Goal: Task Accomplishment & Management: Complete application form

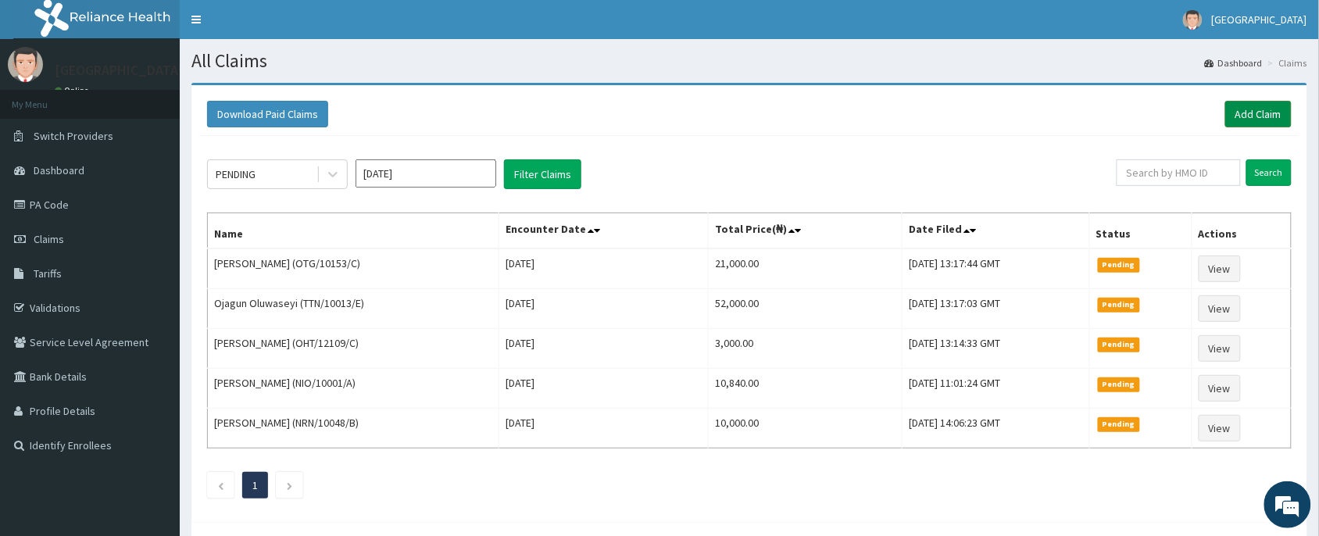
click at [1259, 109] on link "Add Claim" at bounding box center [1258, 114] width 66 height 27
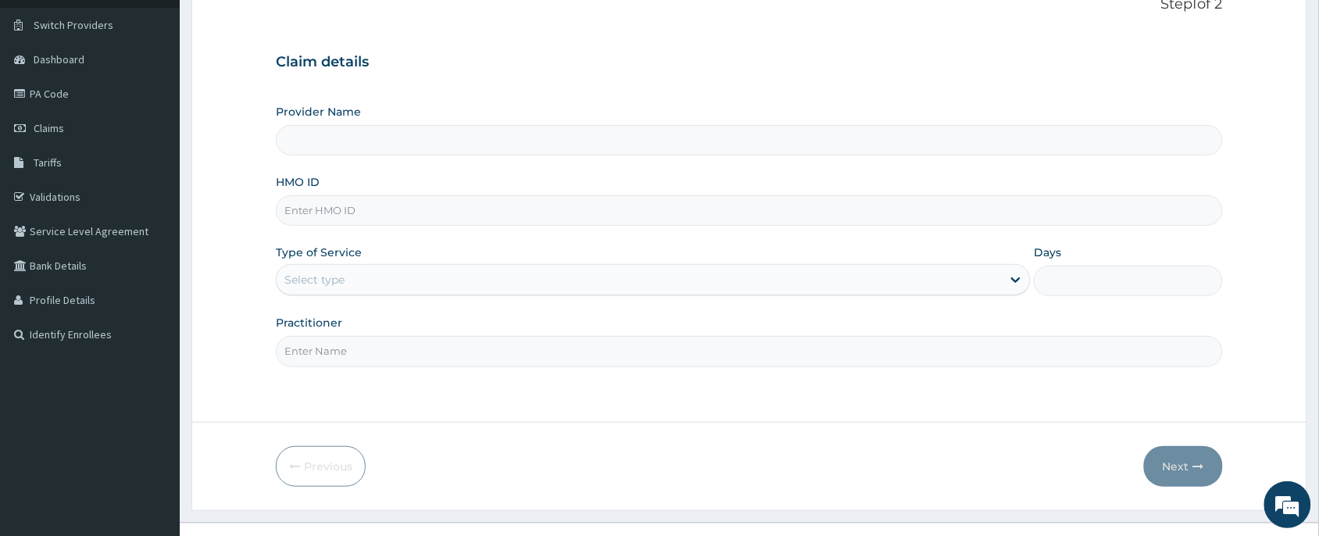
scroll to position [138, 0]
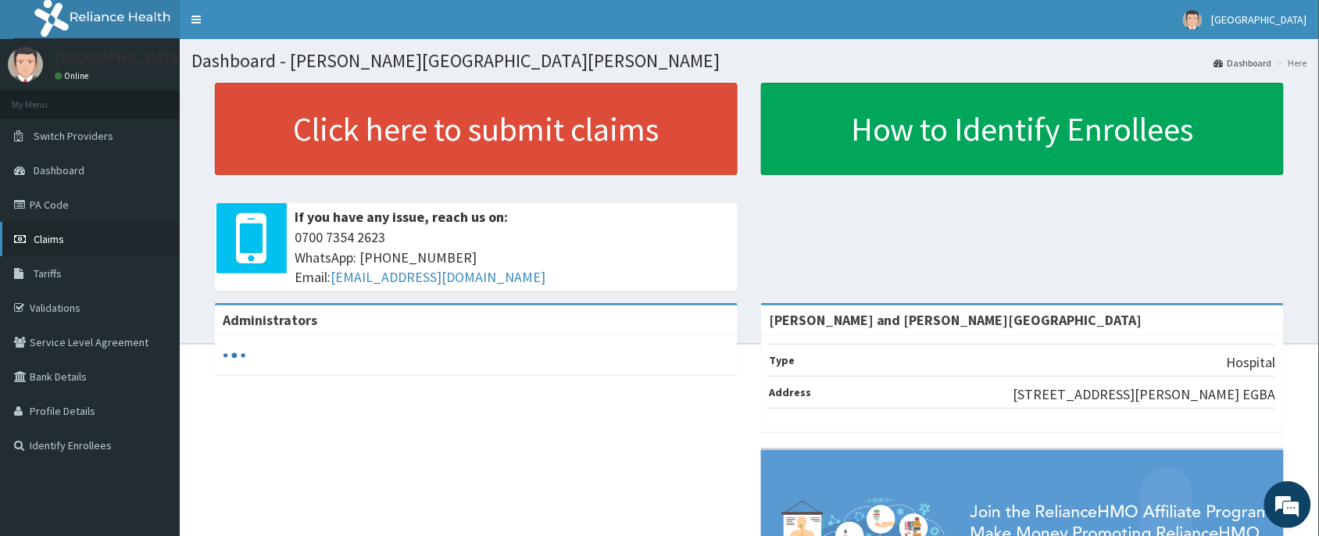
click at [51, 245] on span "Claims" at bounding box center [49, 239] width 30 height 14
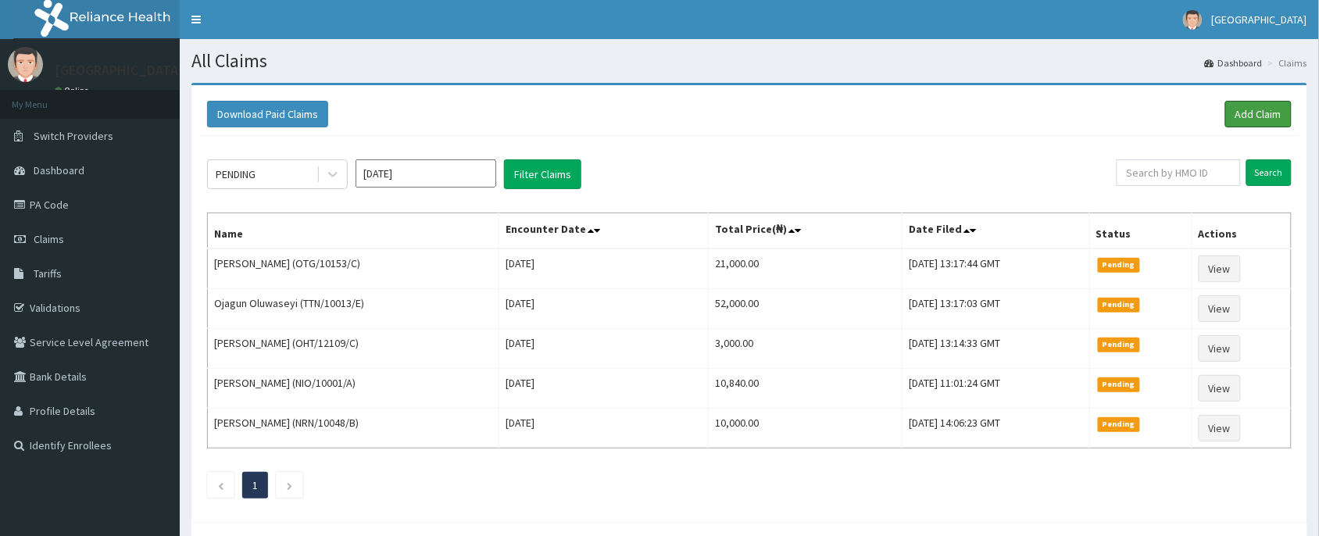
click at [1237, 105] on link "Add Claim" at bounding box center [1258, 114] width 66 height 27
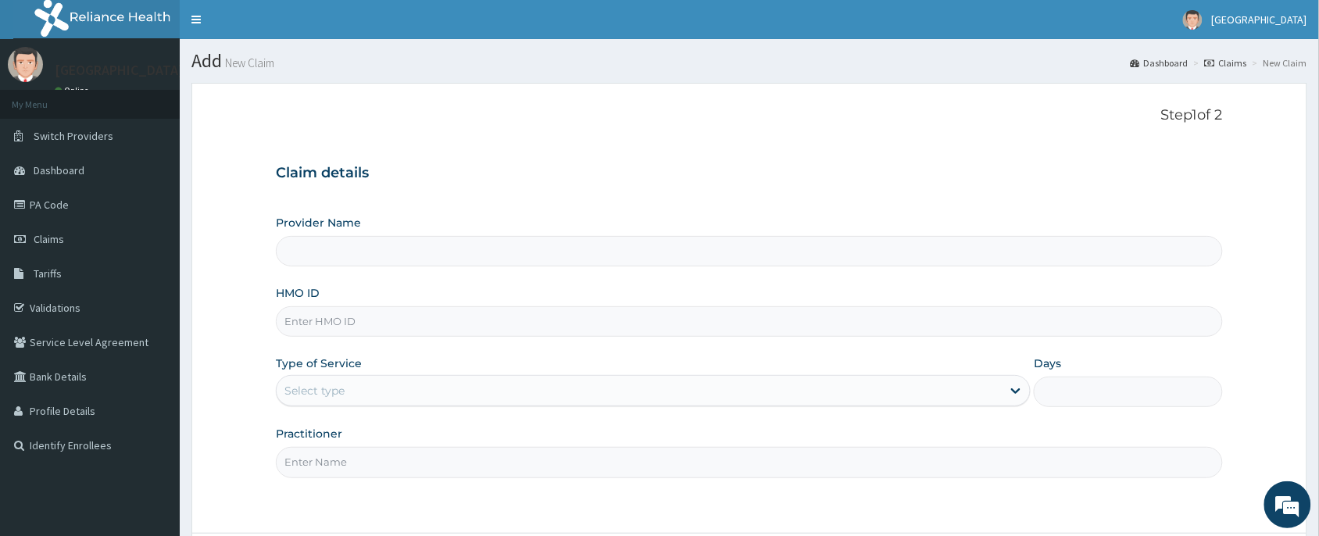
click at [342, 332] on input "HMO ID" at bounding box center [749, 321] width 947 height 30
type input "[PERSON_NAME] and [PERSON_NAME][GEOGRAPHIC_DATA]"
click at [342, 332] on input "HMO ID" at bounding box center [749, 321] width 947 height 30
paste input "PXF/10005/B"
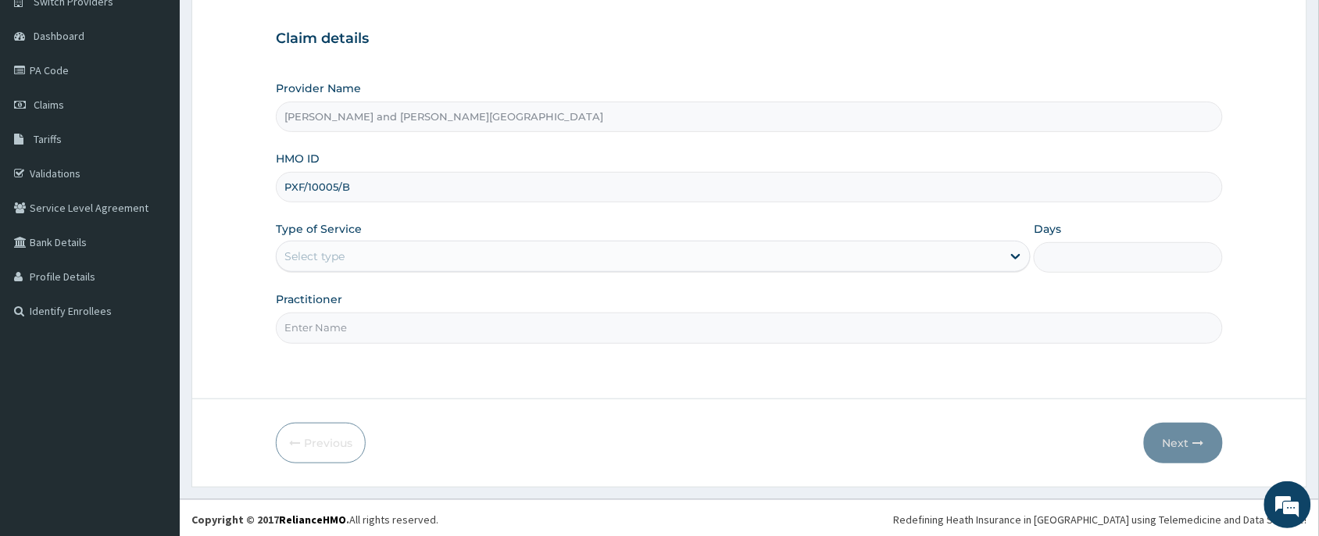
scroll to position [138, 0]
type input "PXF/10005/B"
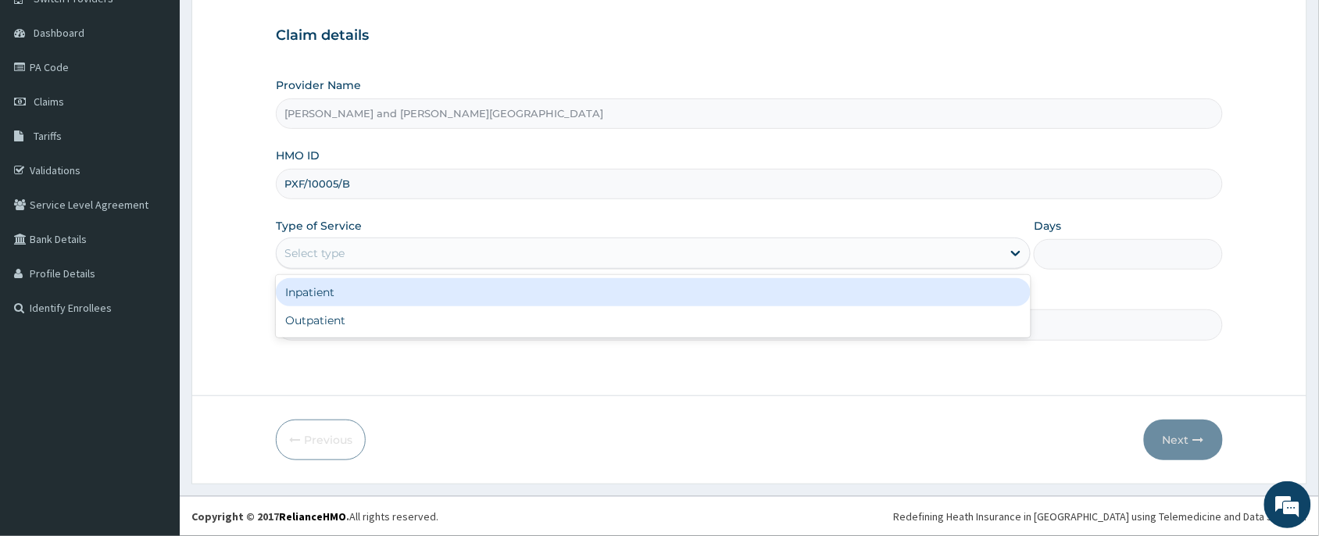
click at [332, 263] on div "Select type" at bounding box center [639, 253] width 725 height 25
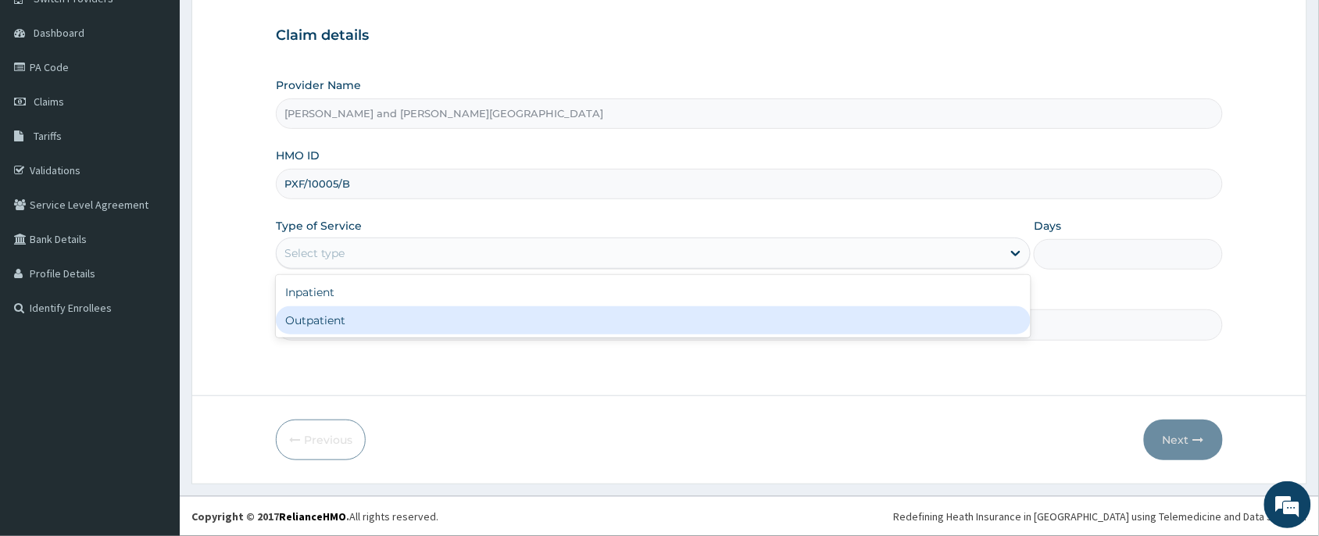
click at [330, 336] on div "Inpatient Outpatient" at bounding box center [653, 306] width 755 height 63
click at [327, 323] on div "Outpatient" at bounding box center [653, 320] width 755 height 28
type input "1"
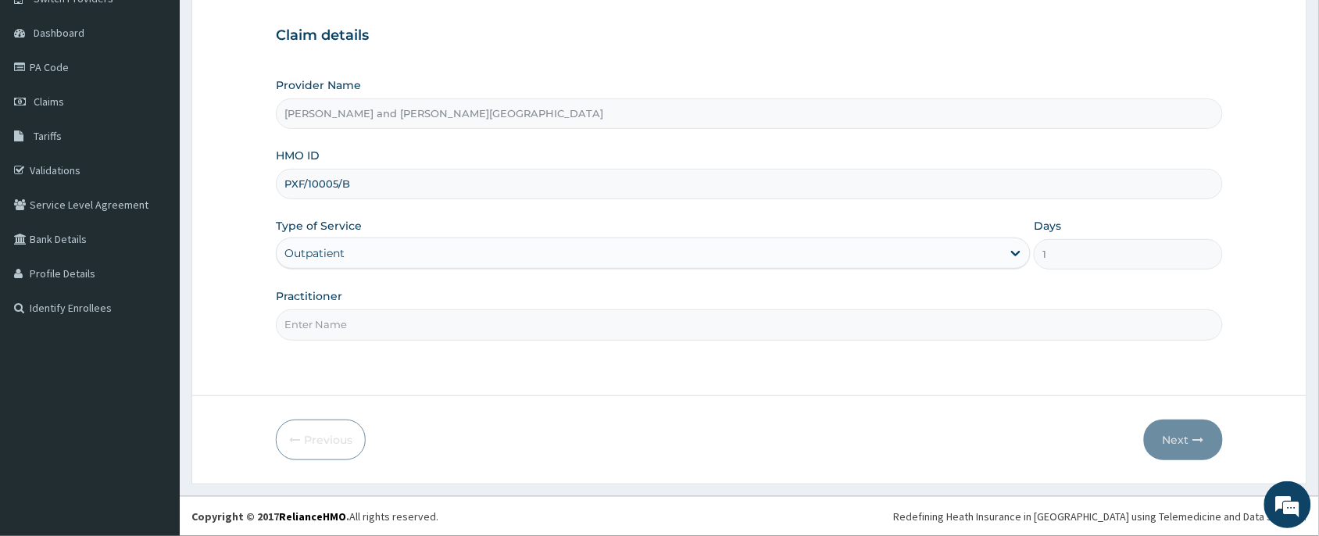
click at [322, 332] on input "Practitioner" at bounding box center [749, 324] width 947 height 30
type input "[PERSON_NAME]"
click at [1169, 445] on button "Next" at bounding box center [1183, 440] width 79 height 41
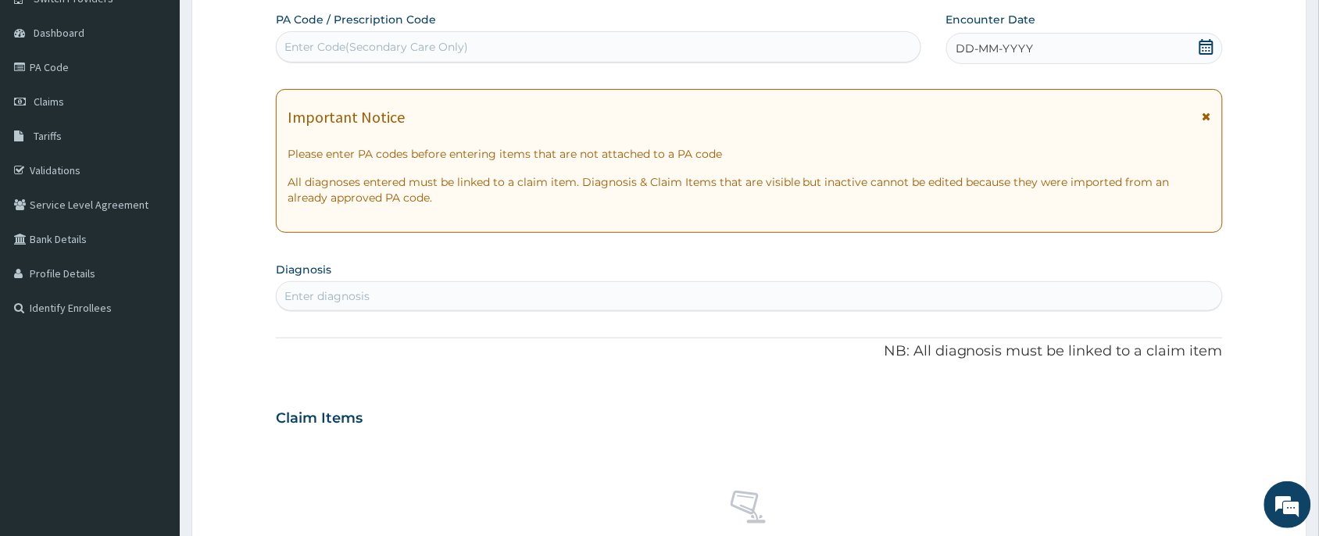
scroll to position [0, 0]
click at [1207, 48] on icon at bounding box center [1206, 47] width 14 height 16
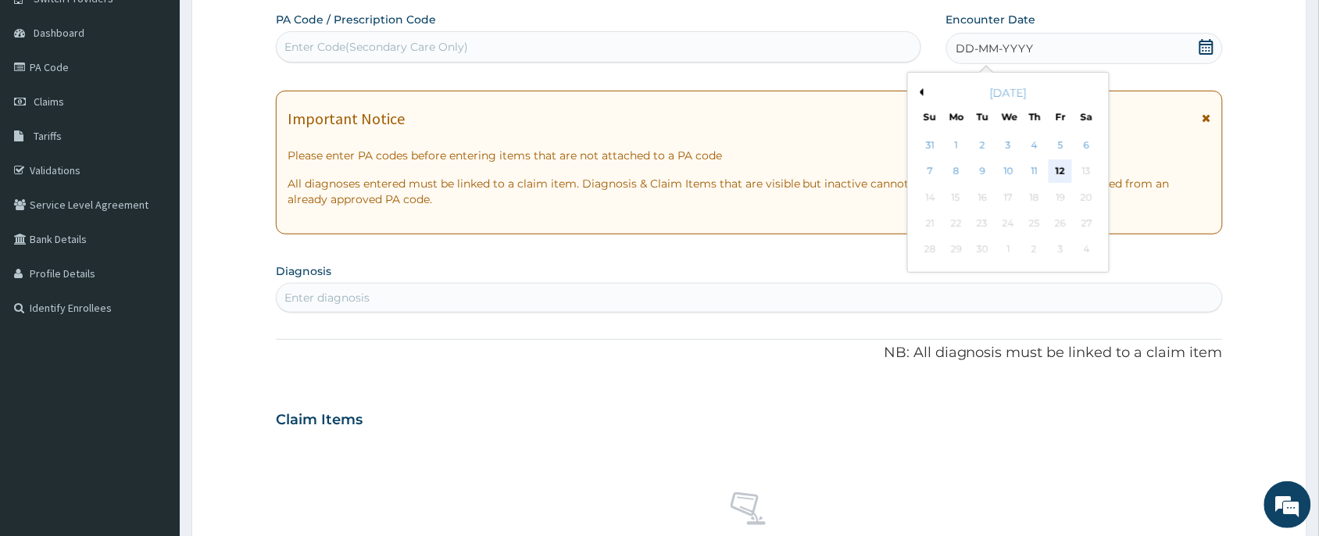
click at [1057, 178] on div "12" at bounding box center [1059, 171] width 23 height 23
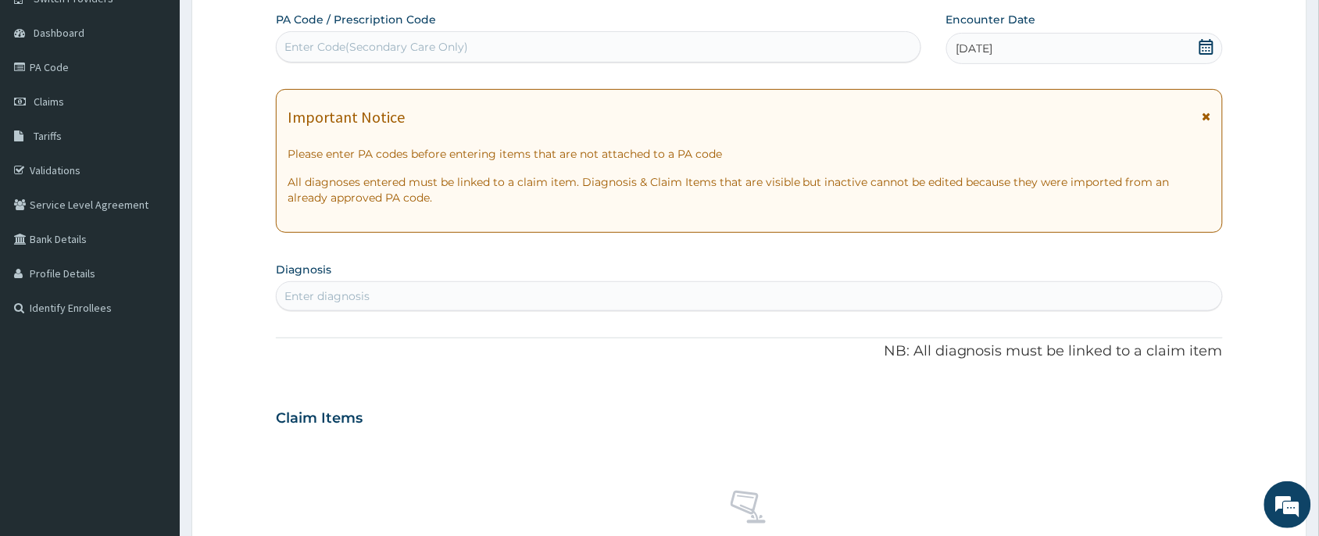
click at [315, 299] on div "Enter diagnosis" at bounding box center [326, 296] width 85 height 16
type input "malar"
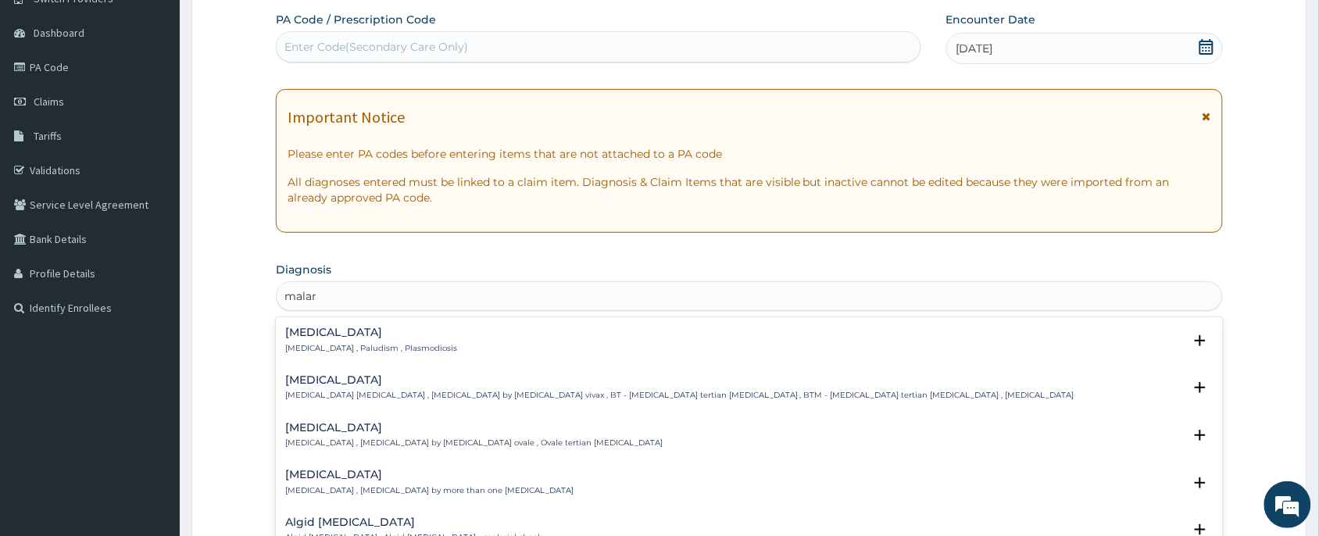
click at [316, 338] on h4 "[MEDICAL_DATA]" at bounding box center [371, 333] width 172 height 12
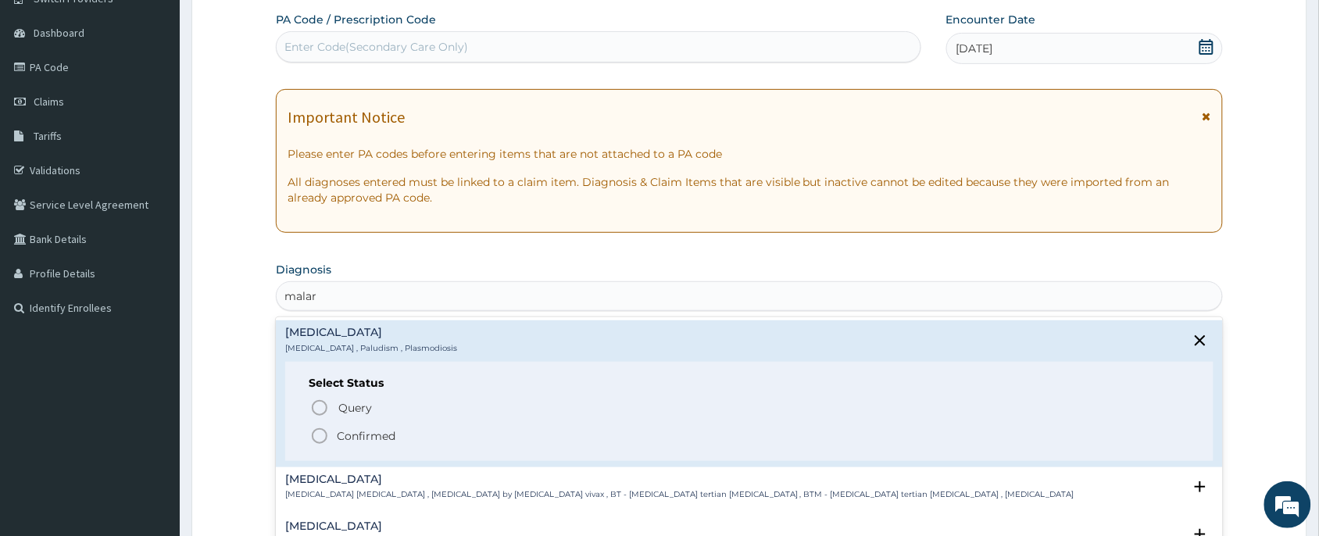
click at [314, 441] on circle "status option filled" at bounding box center [320, 436] width 14 height 14
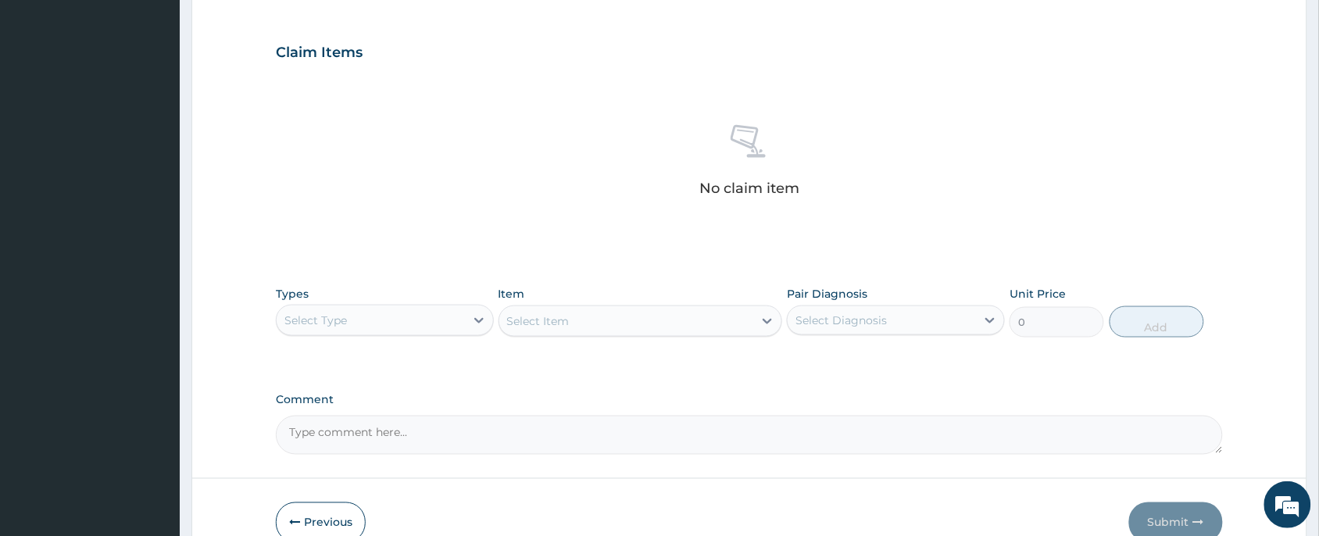
scroll to position [591, 0]
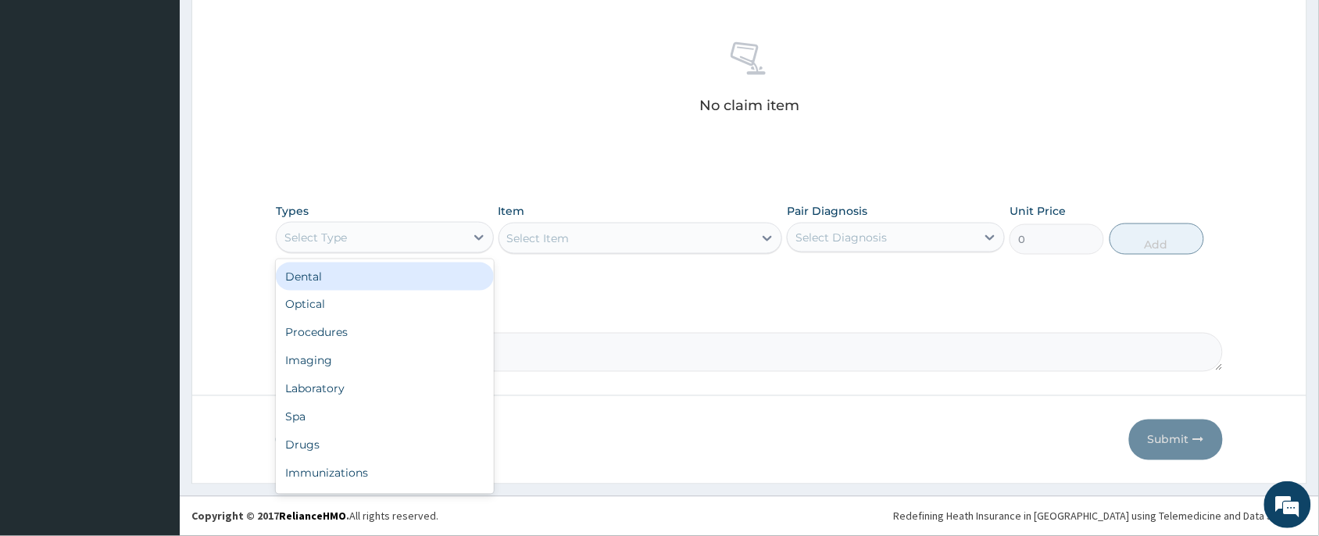
click at [395, 245] on div "Select Type" at bounding box center [371, 237] width 188 height 25
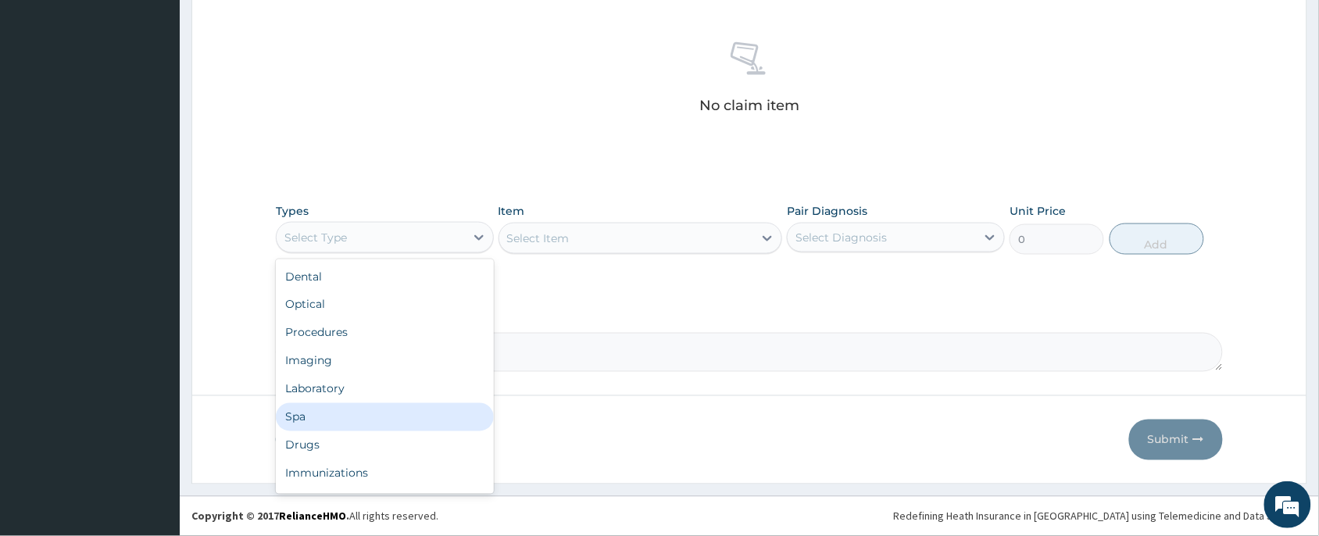
scroll to position [52, 0]
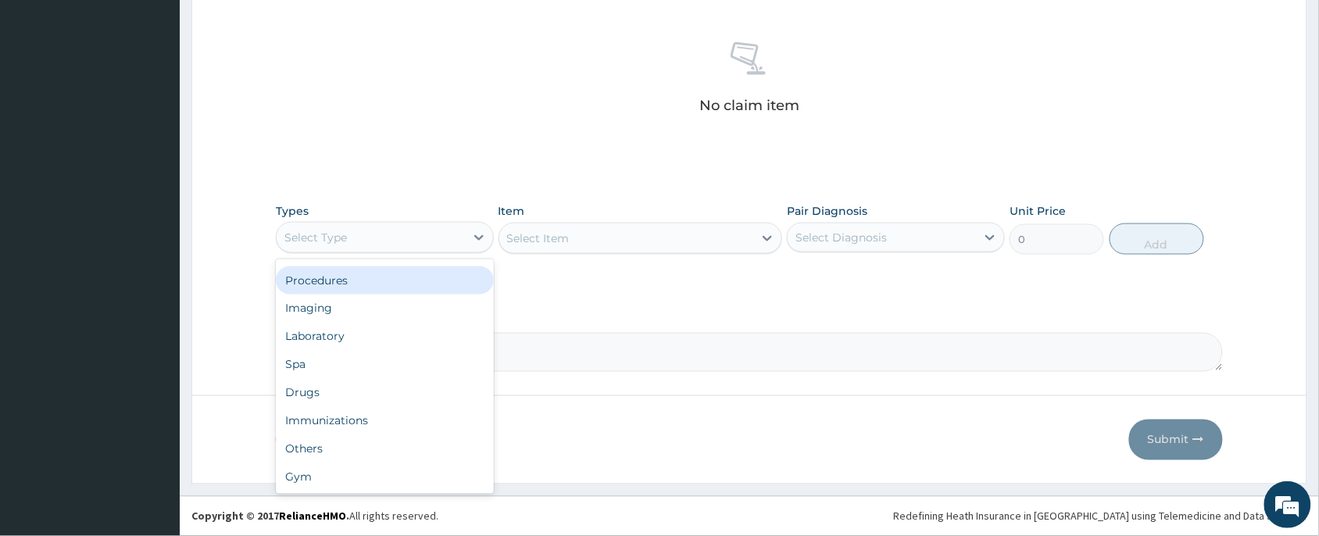
click at [360, 284] on div "Procedures" at bounding box center [385, 280] width 218 height 28
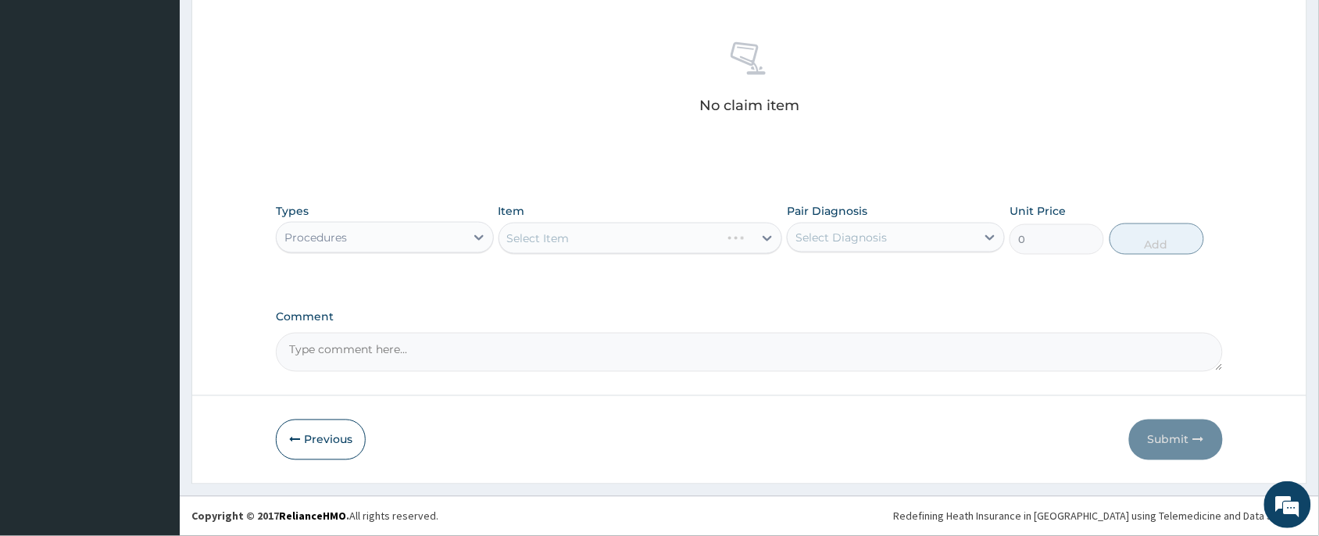
click at [566, 237] on div "Select Item" at bounding box center [640, 238] width 284 height 31
click at [565, 255] on div "Types Procedures Item Select Item Pair Diagnosis Select Diagnosis Unit Price 0 …" at bounding box center [749, 228] width 947 height 67
click at [615, 248] on div "Select Item" at bounding box center [626, 238] width 255 height 25
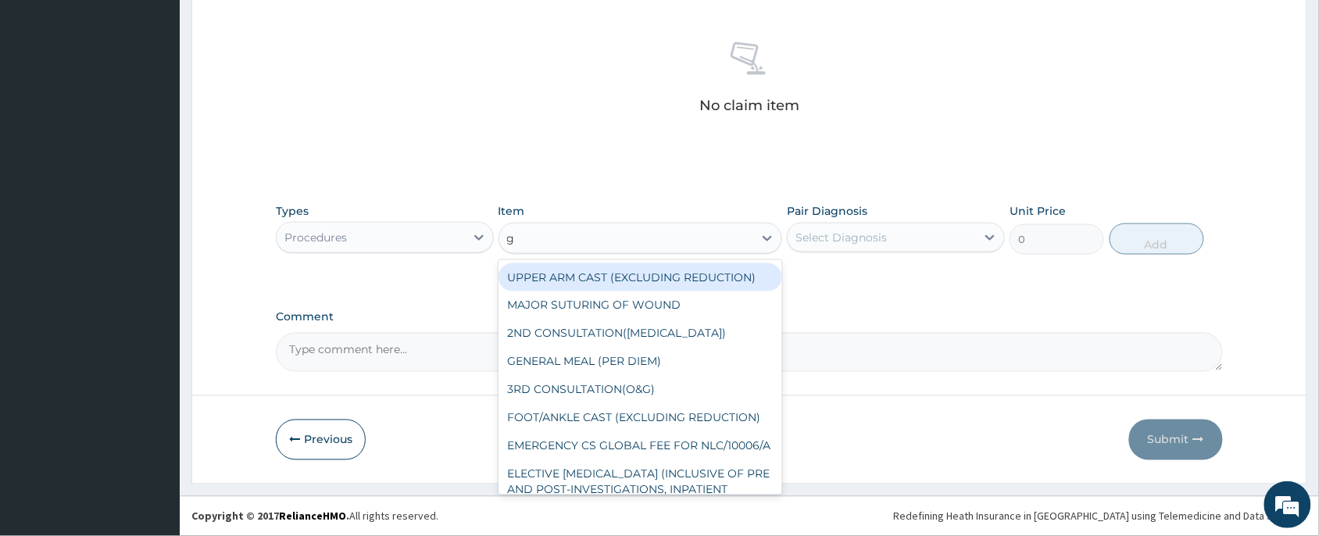
type input "gp"
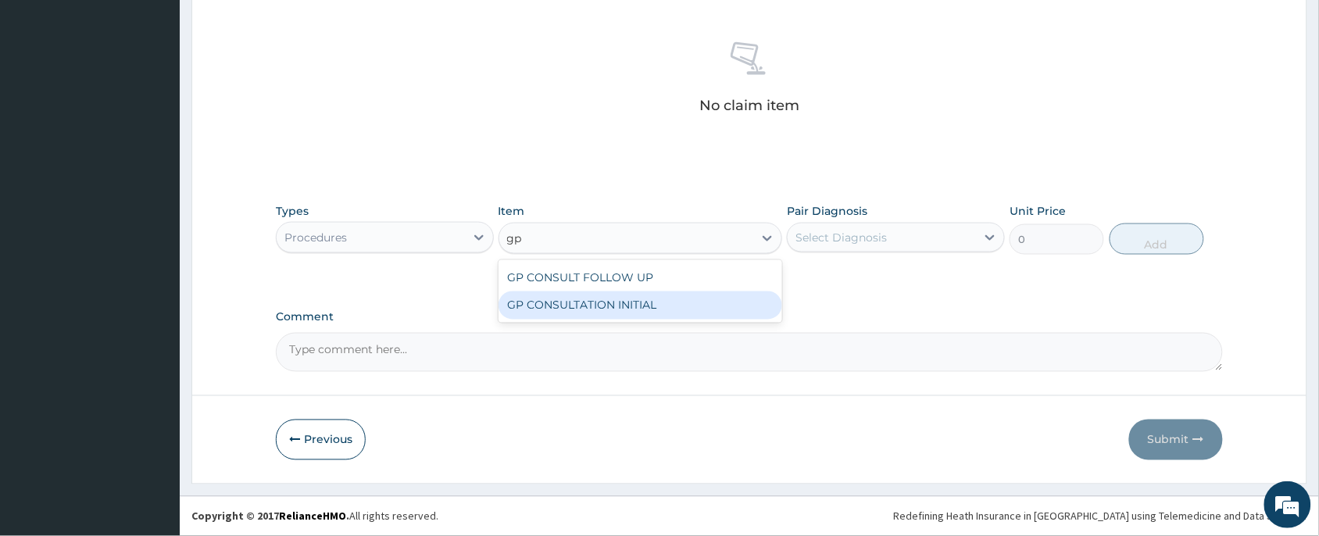
click at [645, 307] on div "GP CONSULTATION INITIAL" at bounding box center [640, 305] width 284 height 28
type input "2000"
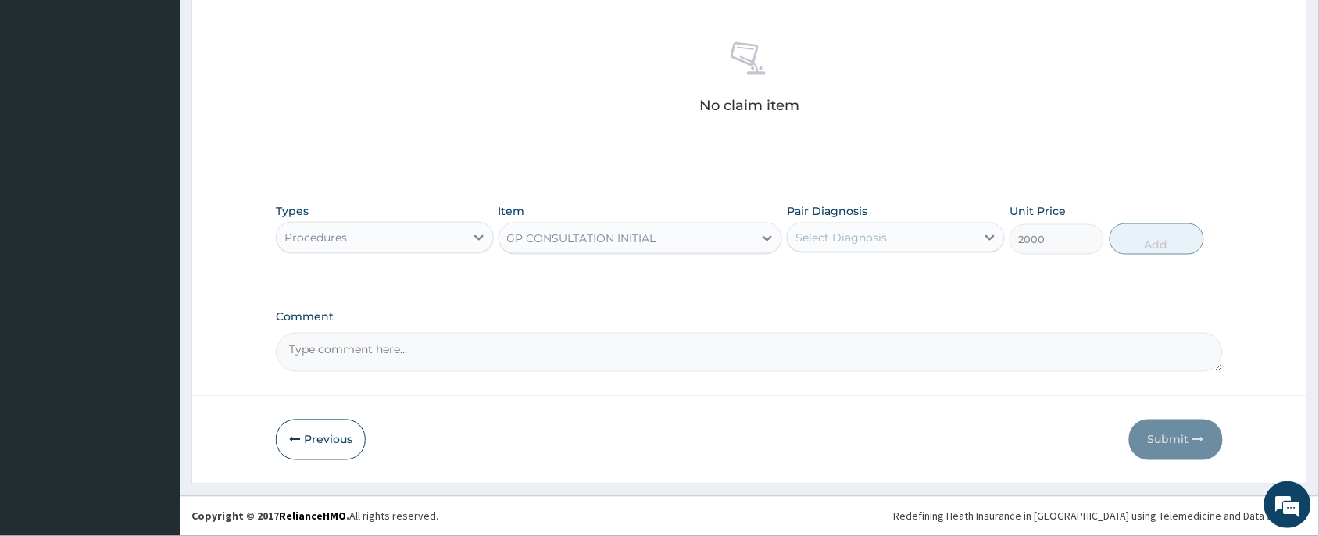
click at [872, 246] on div "Select Diagnosis" at bounding box center [882, 237] width 188 height 25
click at [876, 279] on div "[MEDICAL_DATA]" at bounding box center [896, 278] width 218 height 32
checkbox input "true"
click at [1121, 239] on button "Add" at bounding box center [1156, 238] width 95 height 31
type input "0"
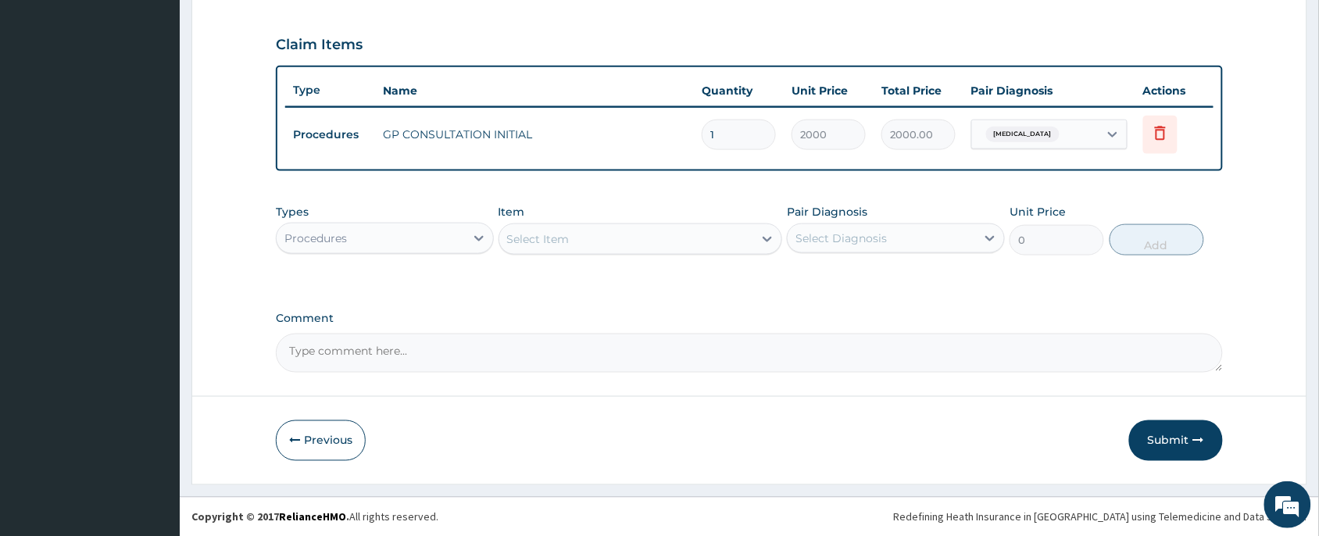
scroll to position [398, 0]
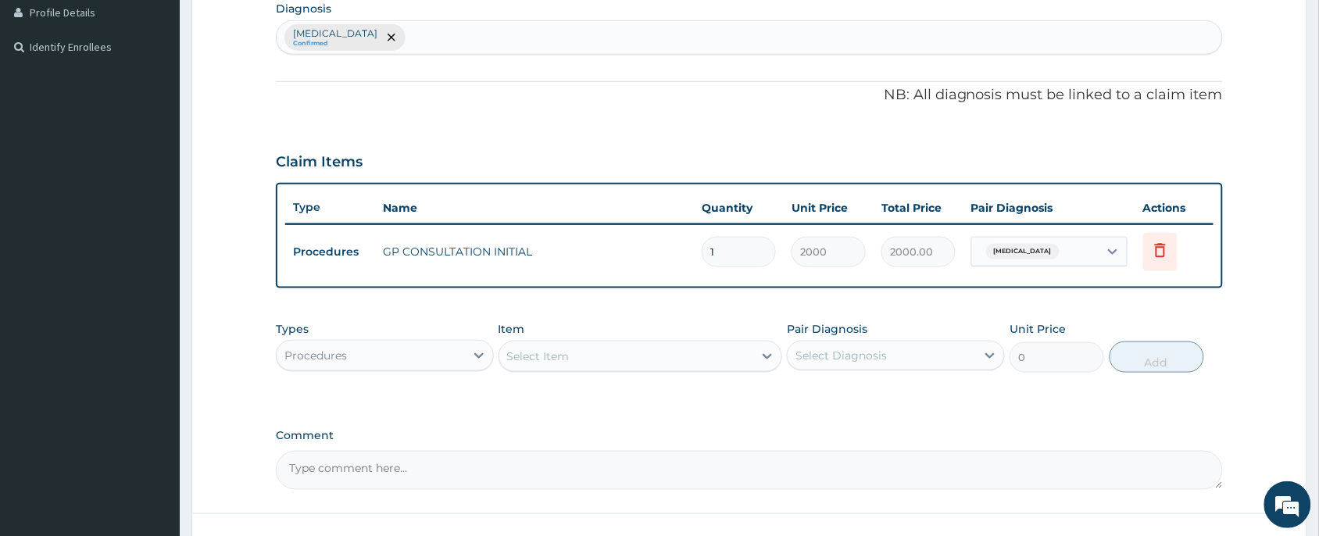
click at [454, 36] on div "[MEDICAL_DATA] Confirmed" at bounding box center [749, 37] width 945 height 33
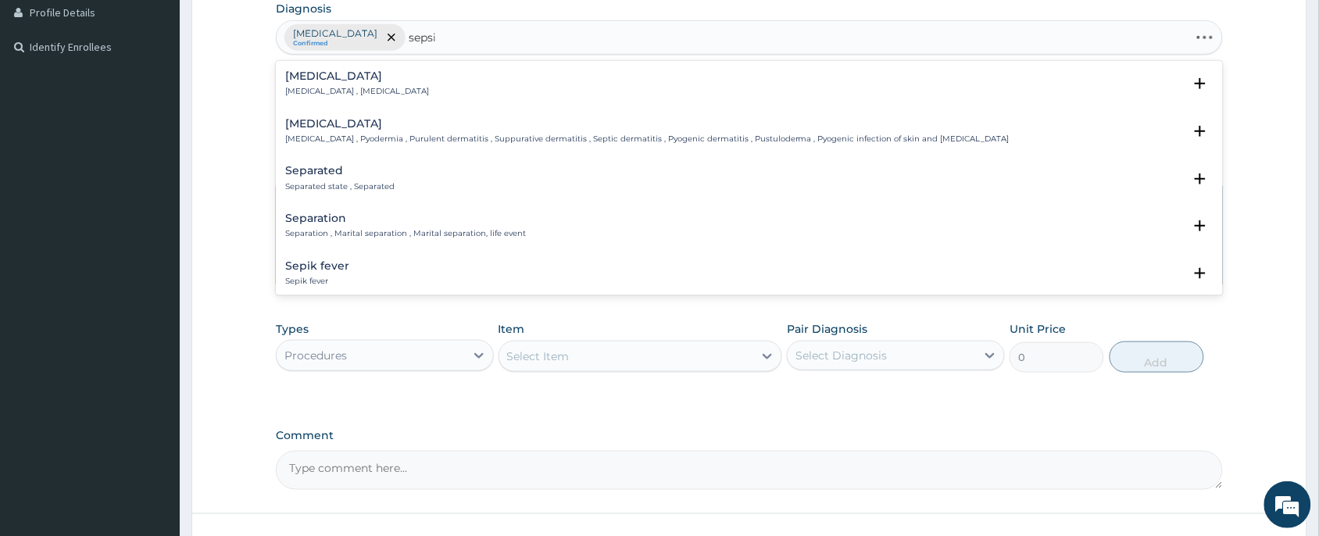
type input "[MEDICAL_DATA]"
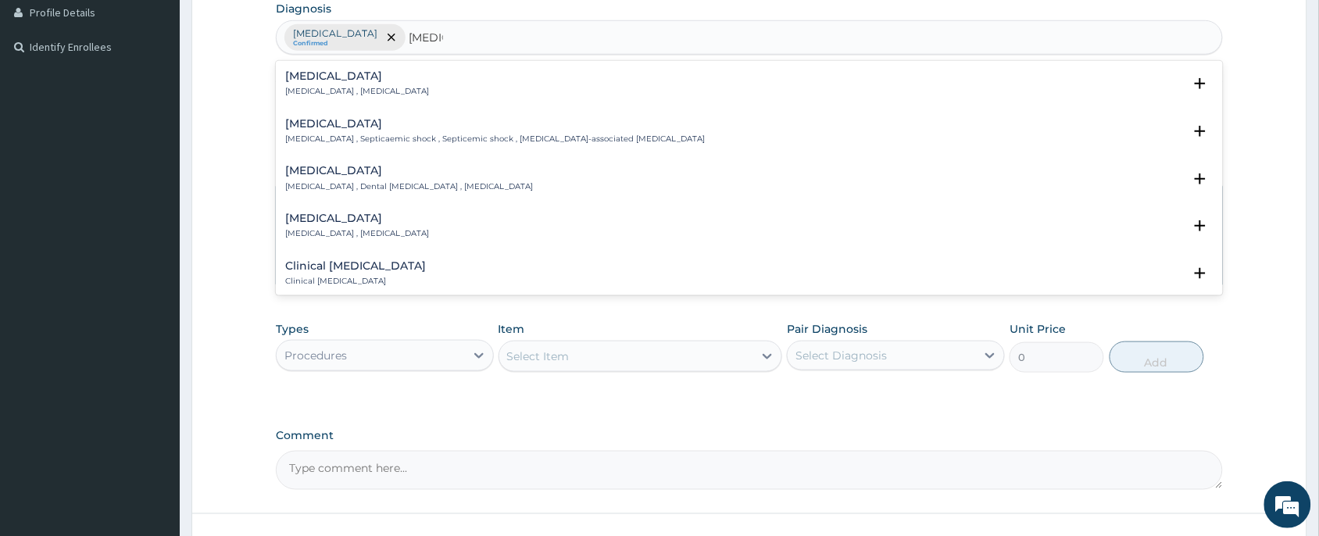
click at [341, 68] on div "[MEDICAL_DATA] [MEDICAL_DATA] , [MEDICAL_DATA] Select Status Query Query covers…" at bounding box center [749, 88] width 947 height 48
click at [342, 87] on p "[MEDICAL_DATA] , [MEDICAL_DATA]" at bounding box center [357, 91] width 144 height 11
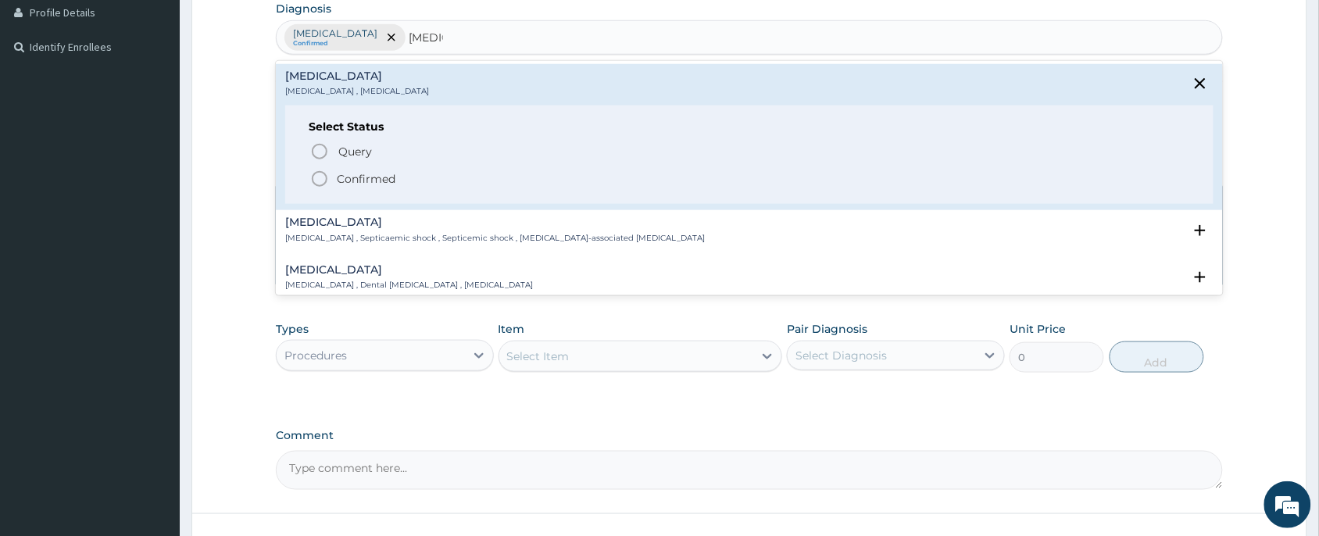
click at [358, 178] on p "Confirmed" at bounding box center [366, 179] width 59 height 16
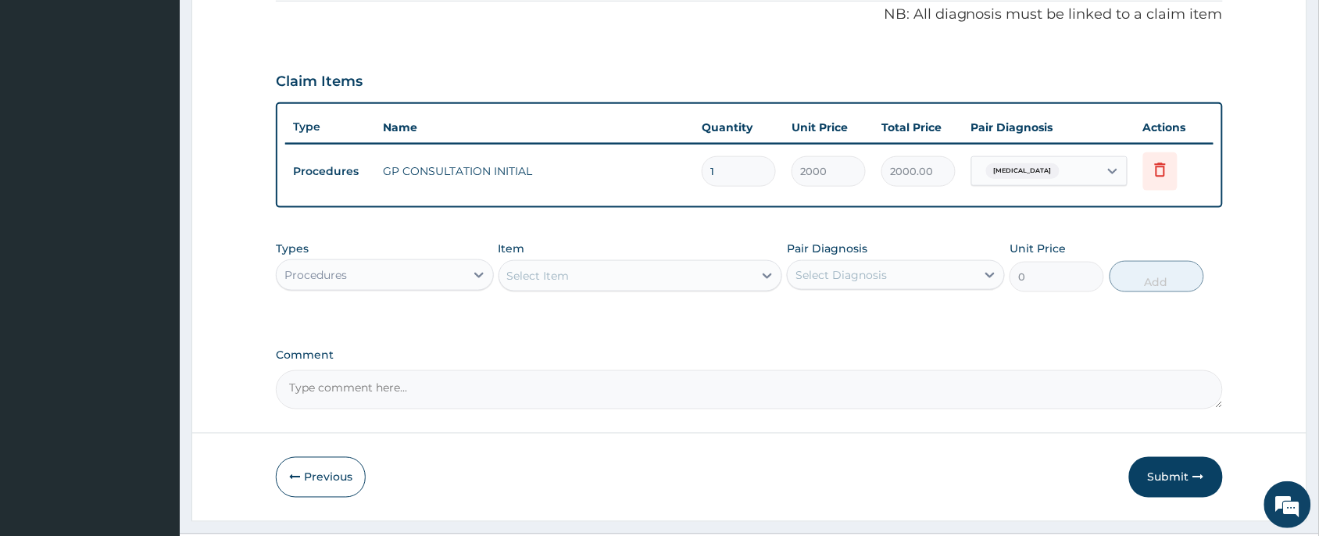
scroll to position [516, 0]
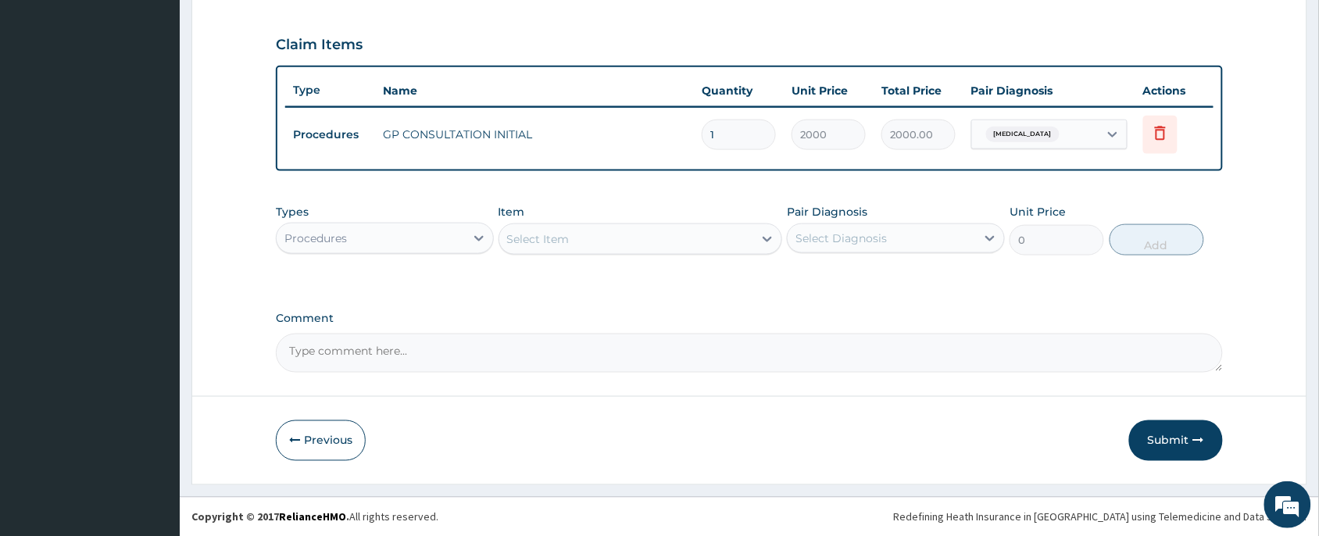
click at [388, 236] on div "Procedures" at bounding box center [371, 238] width 188 height 25
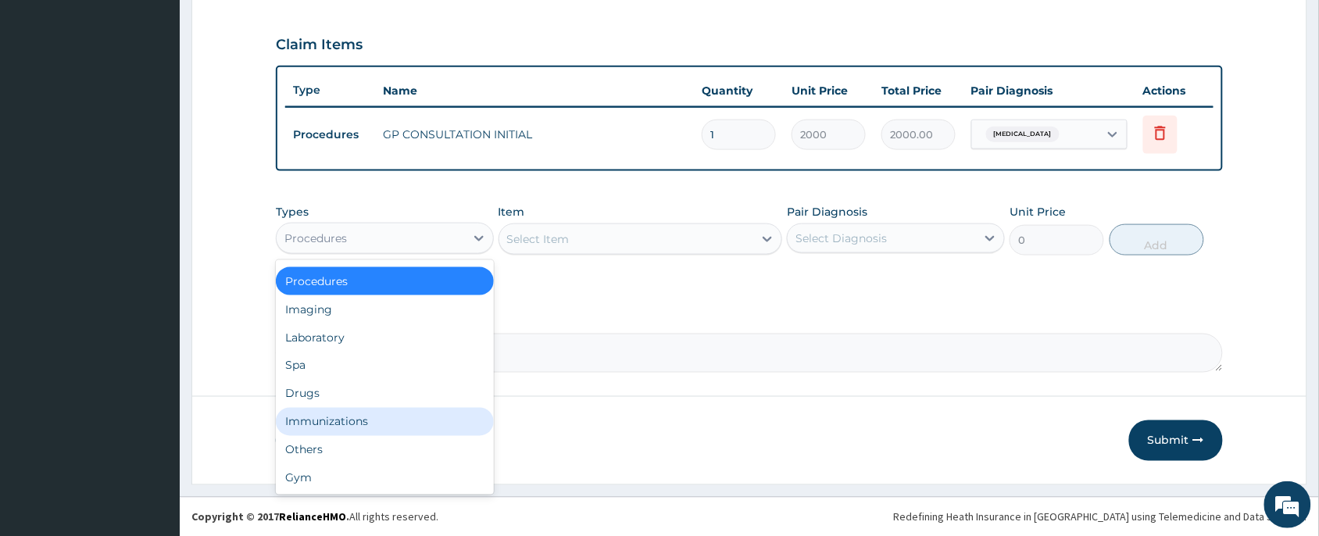
scroll to position [0, 0]
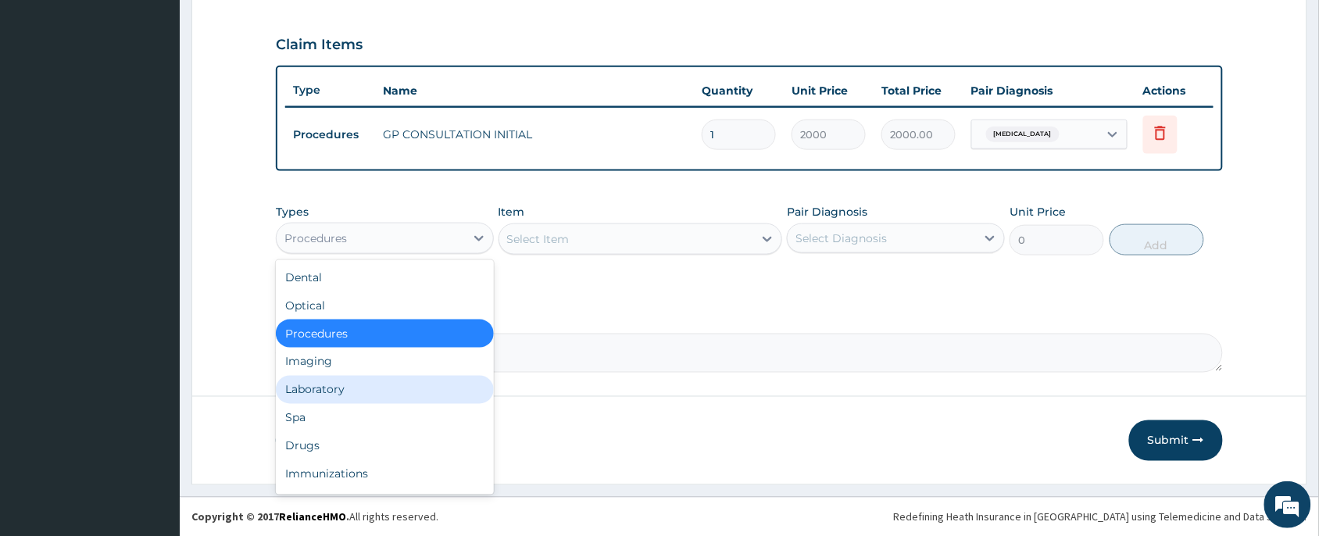
click at [365, 385] on div "Laboratory" at bounding box center [385, 390] width 218 height 28
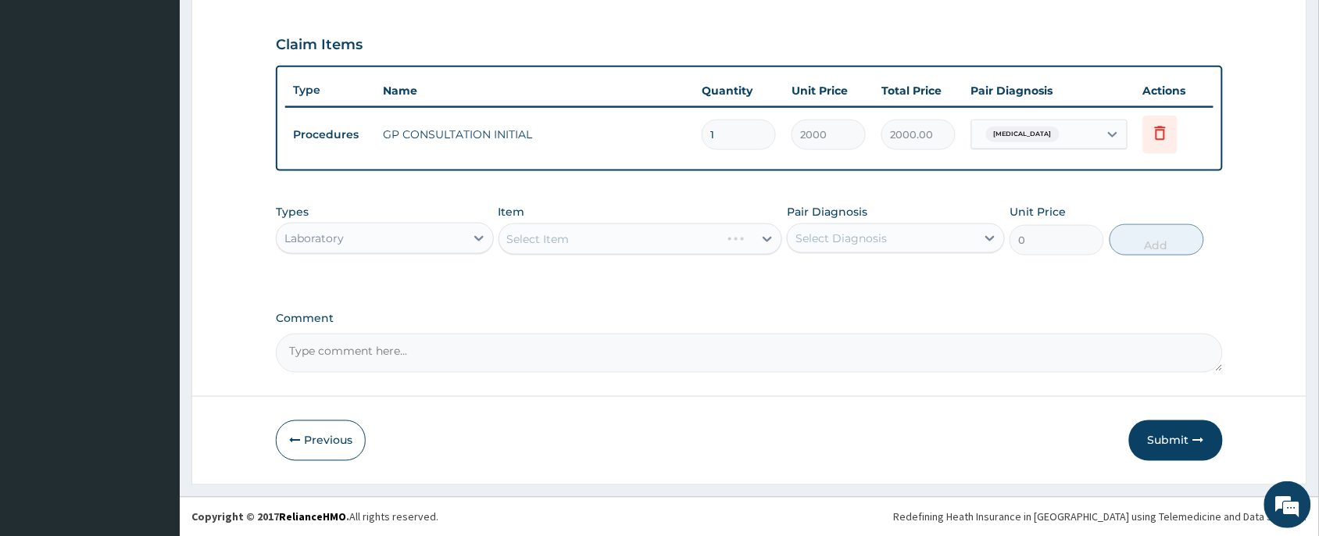
click at [533, 244] on div "Select Item" at bounding box center [640, 238] width 284 height 31
click at [541, 243] on div "Select Item" at bounding box center [640, 238] width 284 height 31
click at [575, 243] on div "Select Item" at bounding box center [640, 238] width 284 height 31
click at [575, 243] on div "Select Item" at bounding box center [626, 239] width 255 height 25
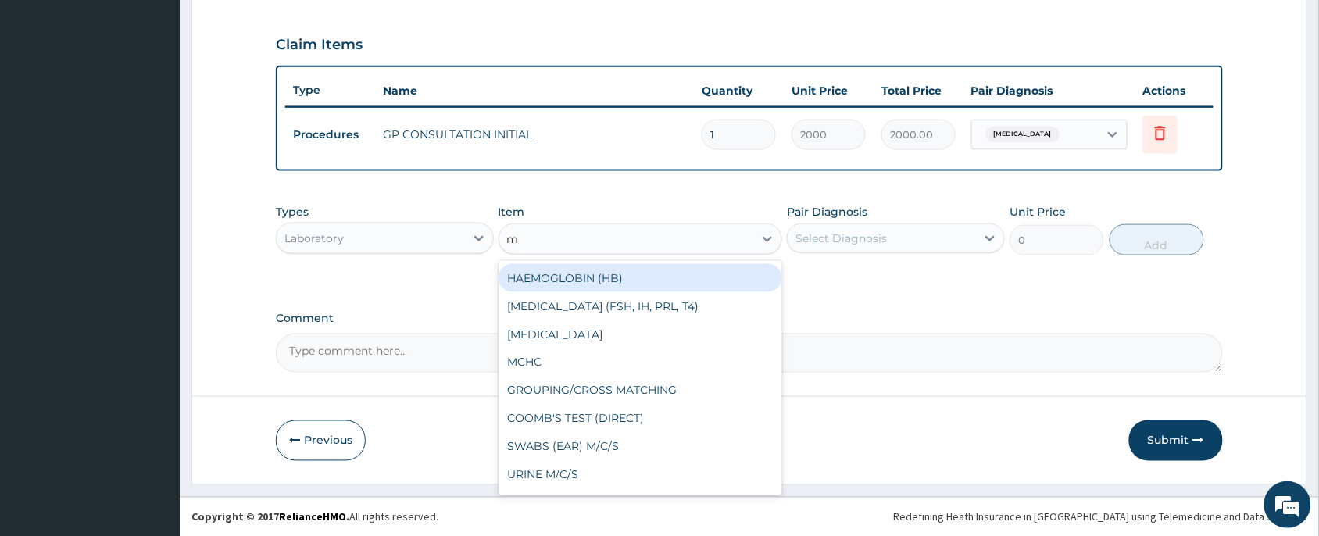
type input "mp"
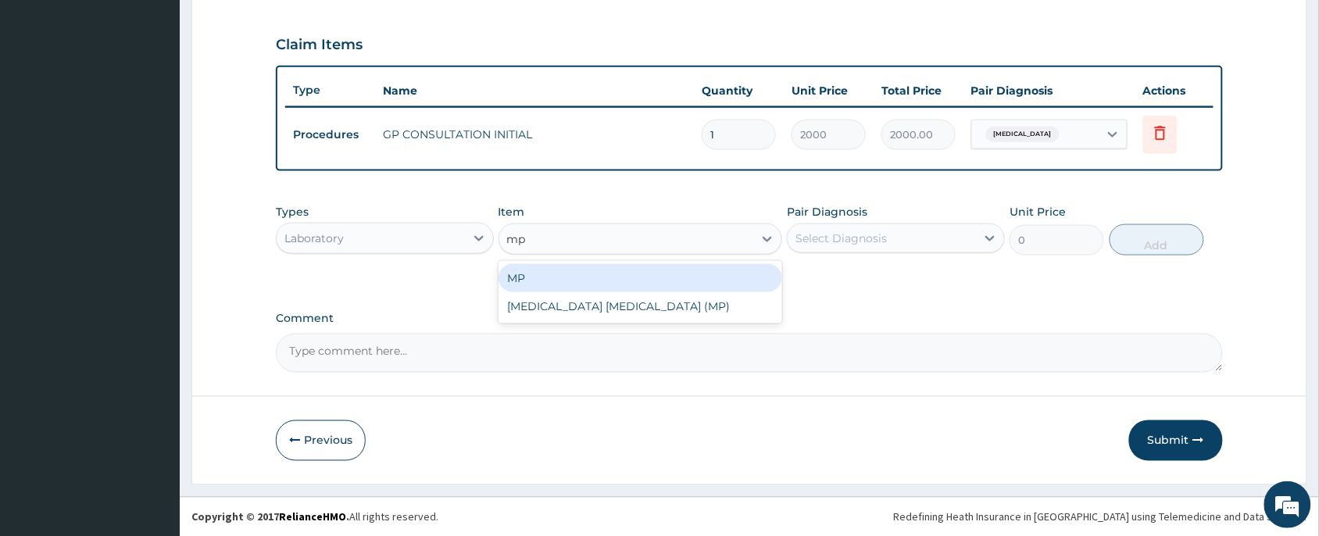
click at [565, 278] on div "MP" at bounding box center [640, 278] width 284 height 28
type input "1000"
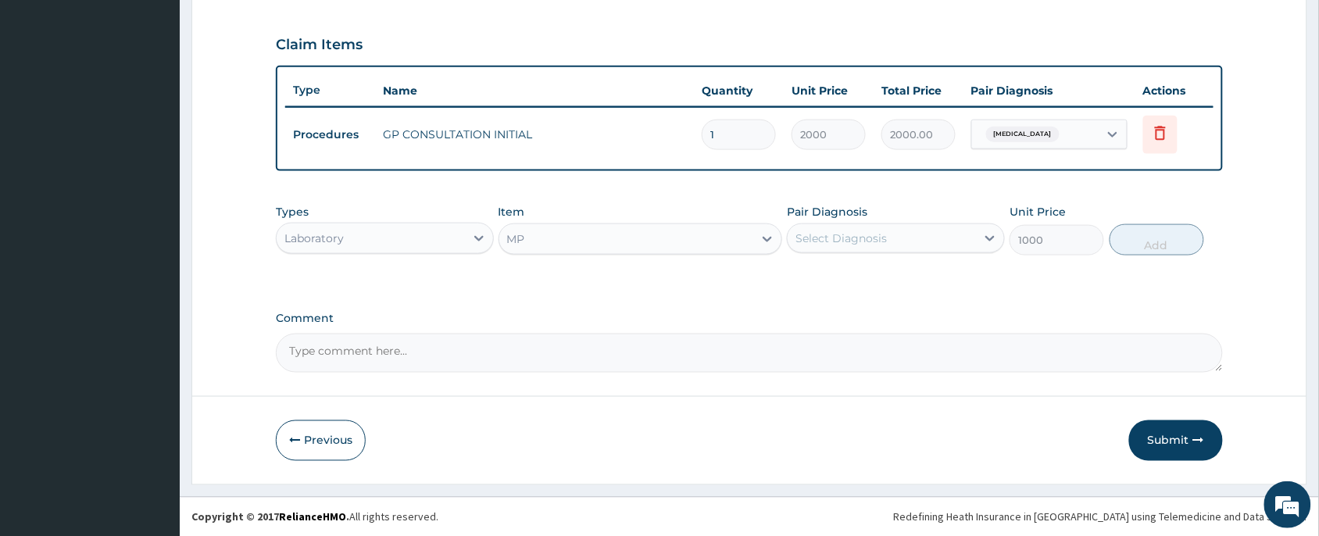
click at [891, 251] on div "Select Diagnosis" at bounding box center [896, 238] width 218 height 30
drag, startPoint x: 888, startPoint y: 279, endPoint x: 926, endPoint y: 273, distance: 38.7
click at [888, 279] on div "[MEDICAL_DATA]" at bounding box center [896, 279] width 218 height 32
checkbox input "true"
click at [1134, 234] on button "Add" at bounding box center [1156, 239] width 95 height 31
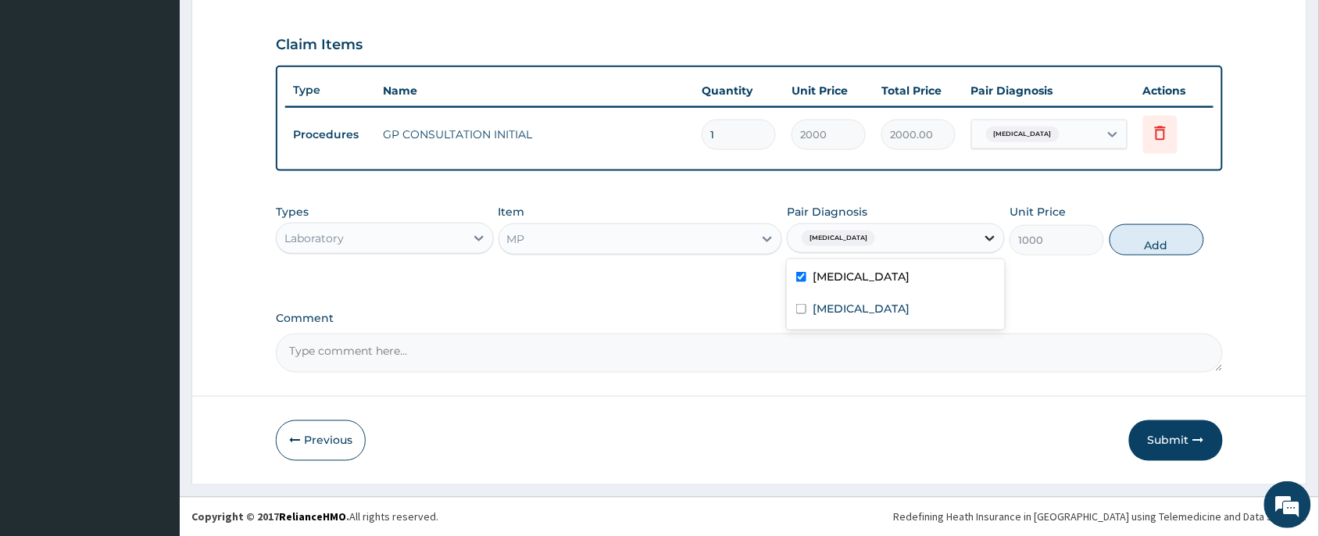
type input "0"
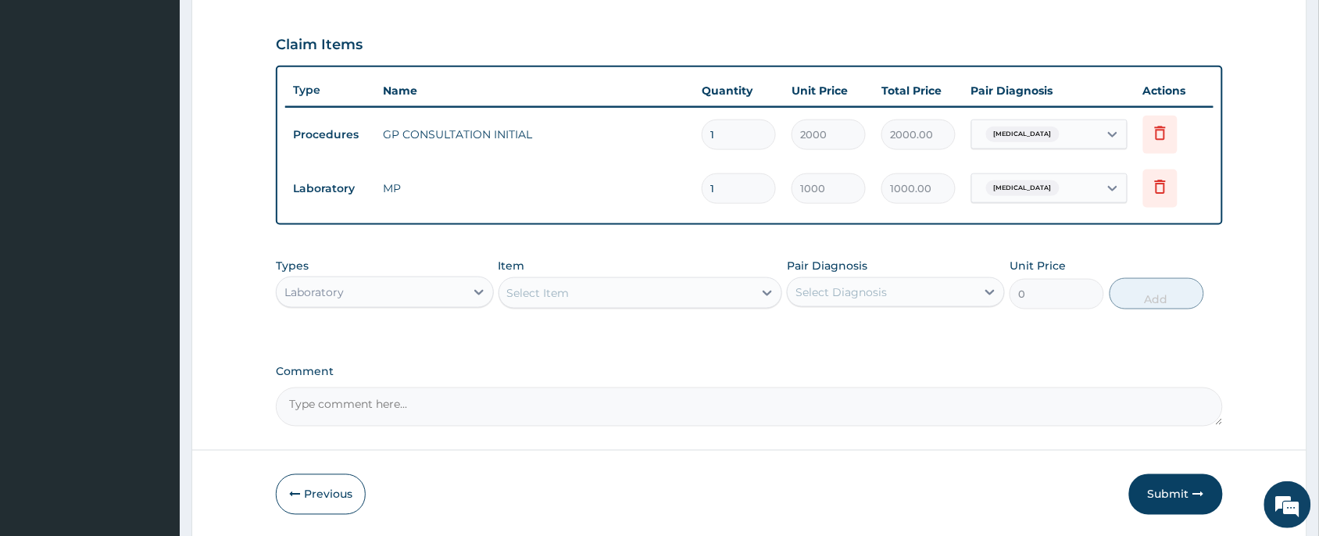
click at [600, 303] on div "Select Item" at bounding box center [626, 292] width 255 height 25
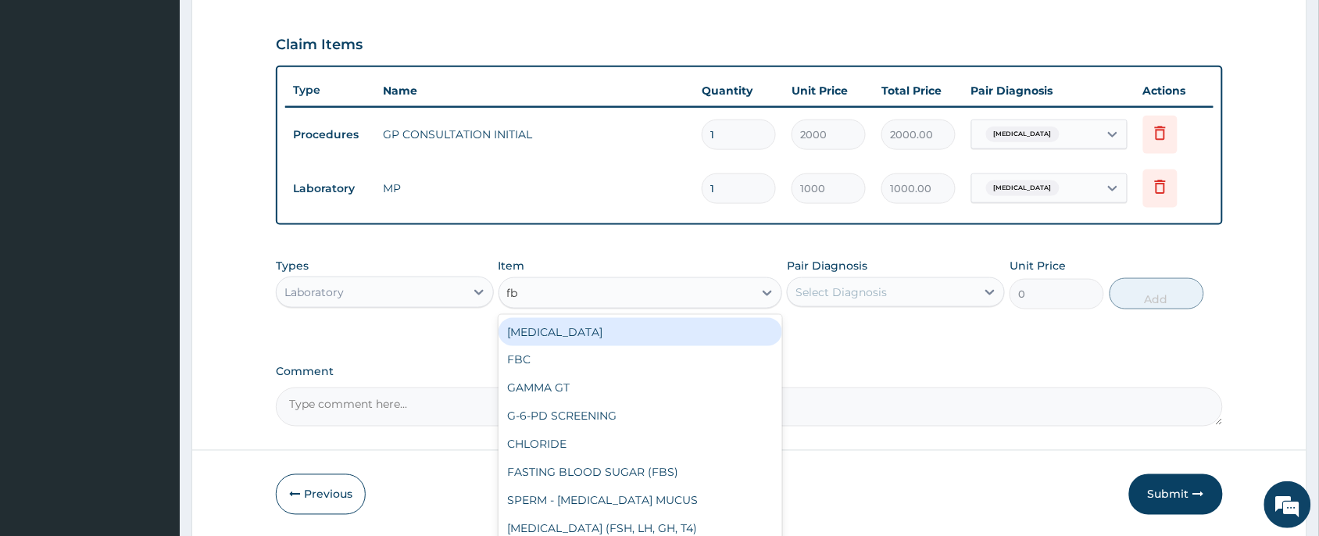
type input "fbc"
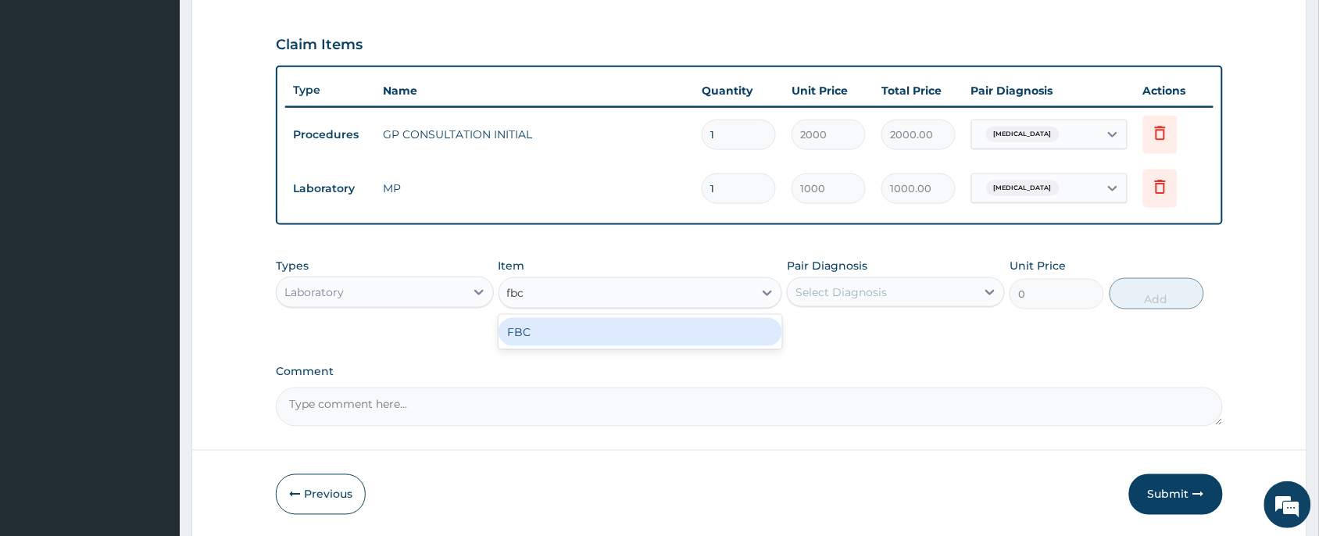
click at [590, 324] on div "FBC" at bounding box center [640, 332] width 284 height 28
type input "2000"
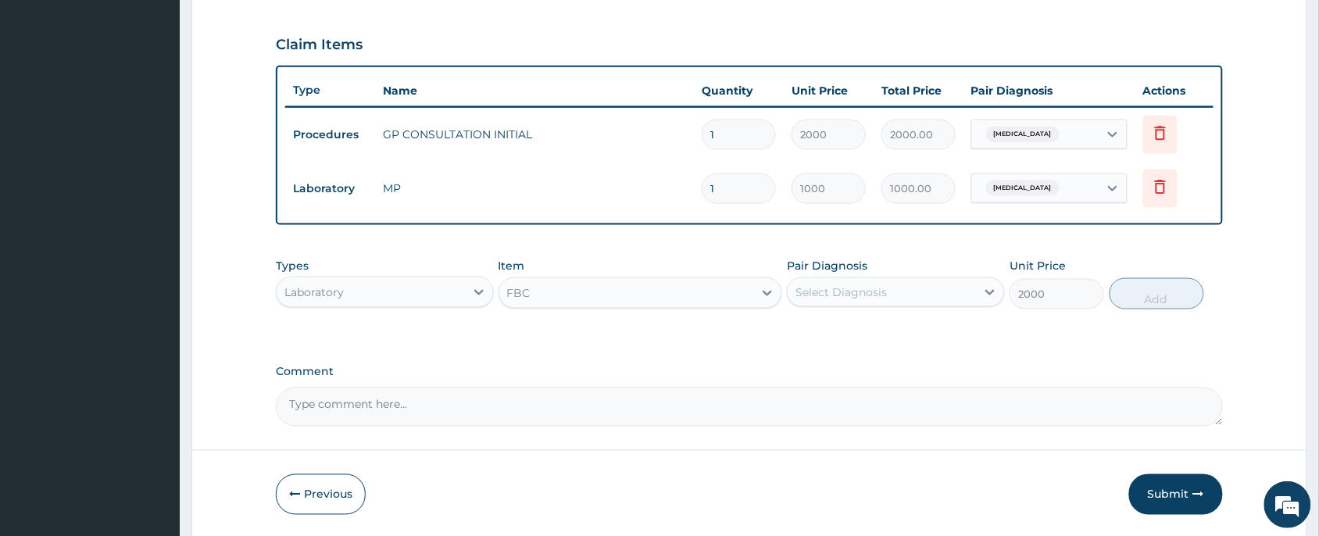
click at [837, 291] on div "Select Diagnosis" at bounding box center [840, 292] width 91 height 16
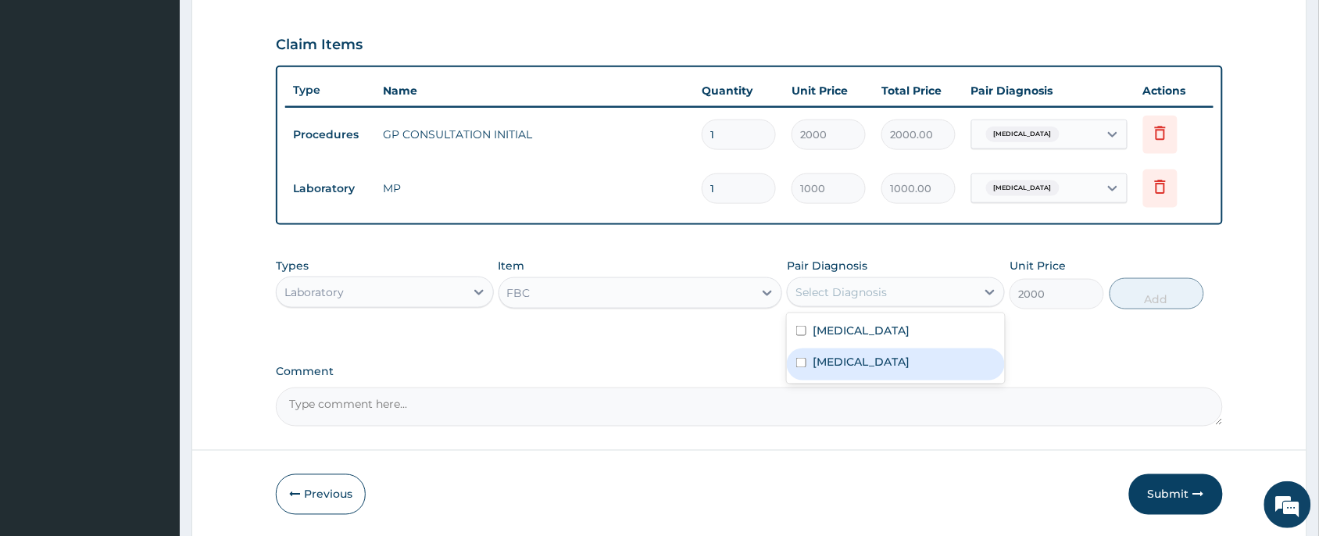
click at [833, 358] on label "[MEDICAL_DATA]" at bounding box center [861, 363] width 97 height 16
checkbox input "true"
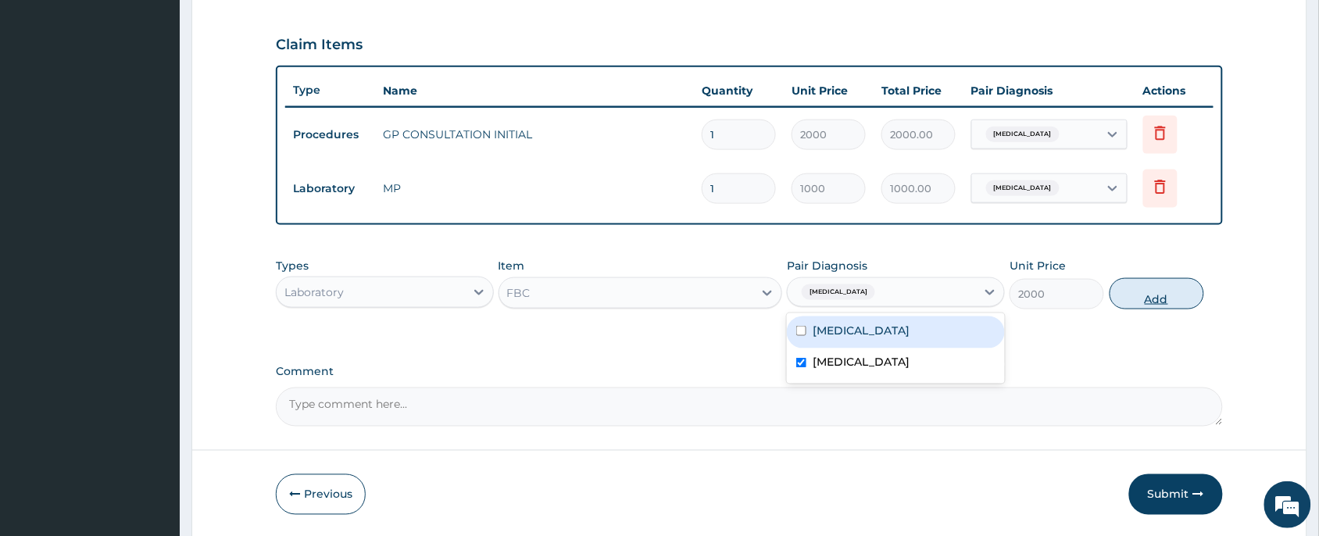
click at [1123, 294] on button "Add" at bounding box center [1156, 293] width 95 height 31
type input "0"
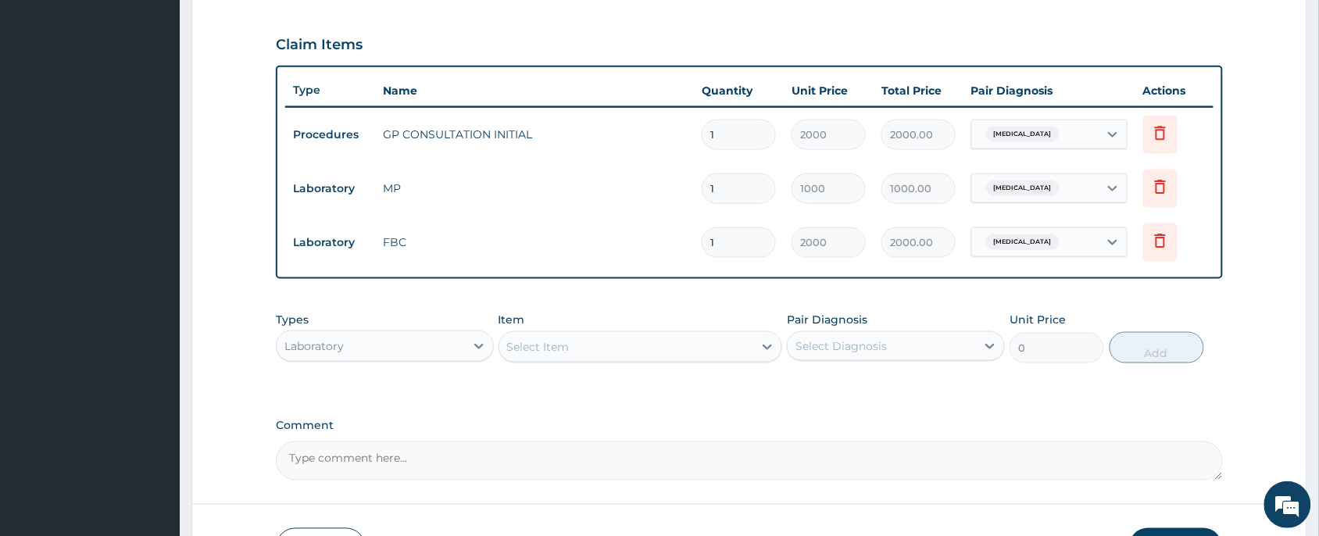
click at [529, 354] on div "Select Item" at bounding box center [626, 346] width 255 height 25
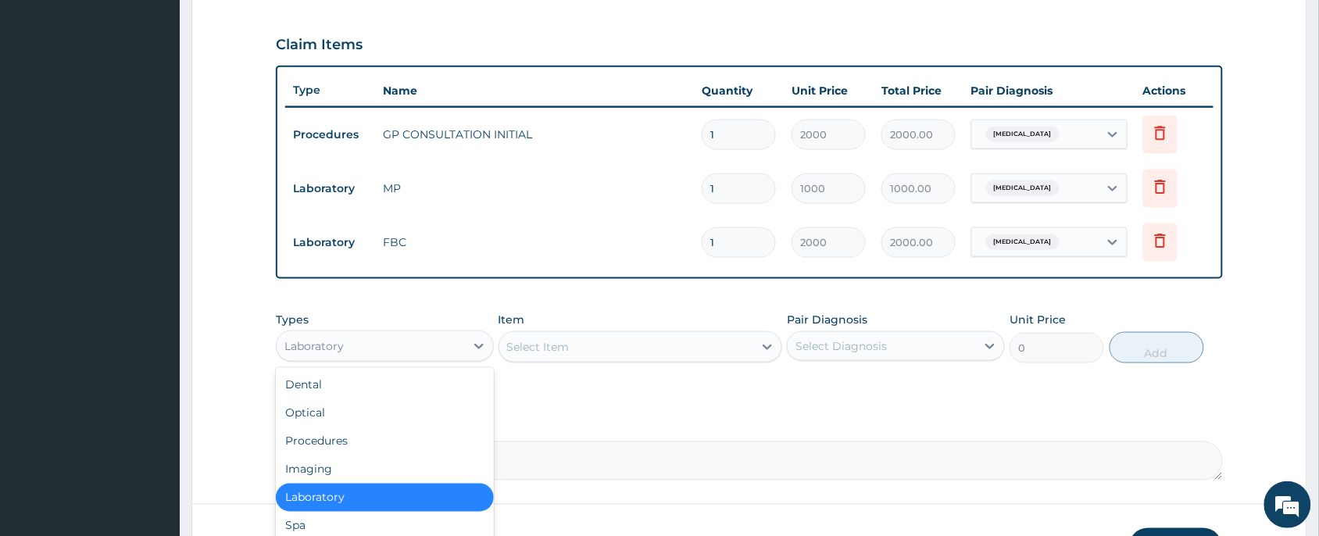
click at [352, 336] on div "Laboratory" at bounding box center [371, 346] width 188 height 25
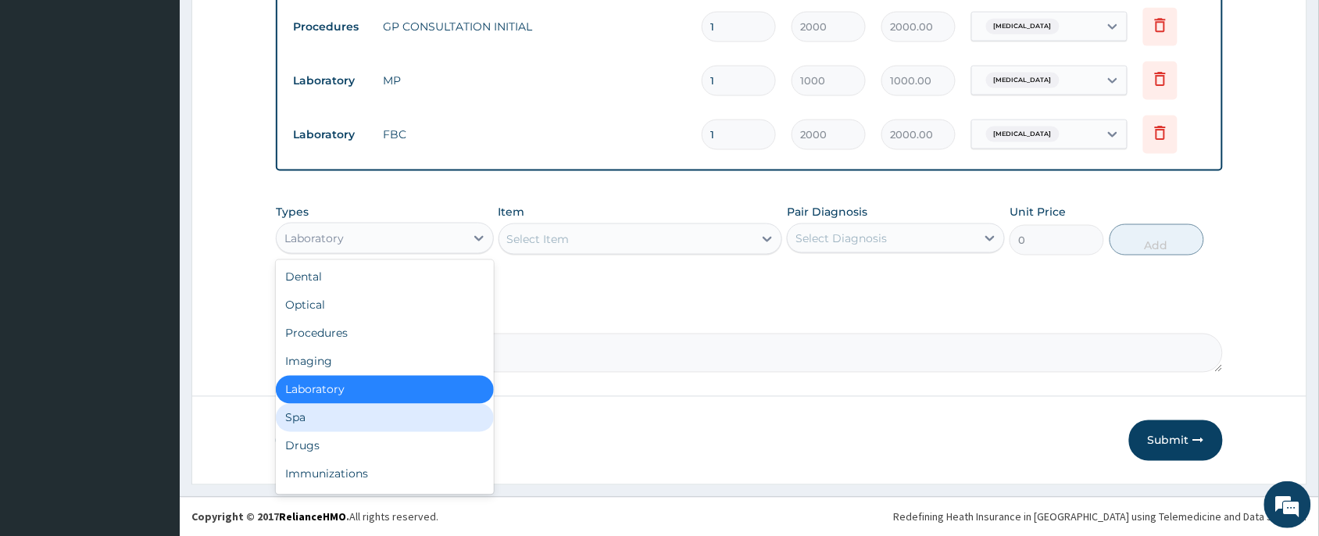
scroll to position [52, 0]
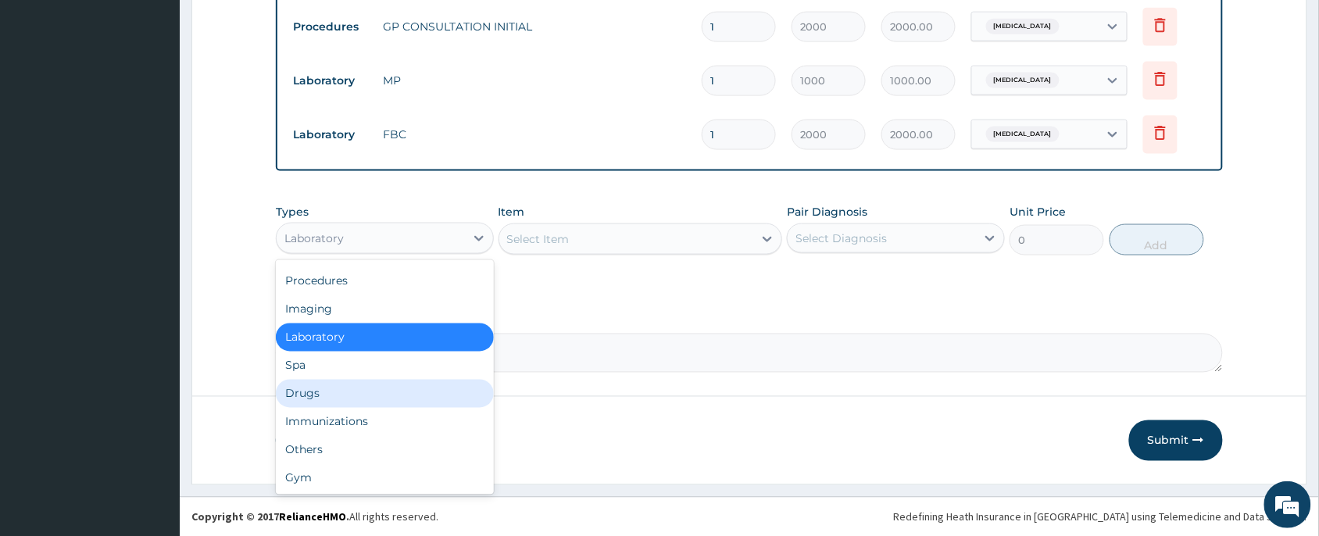
click at [348, 391] on div "Drugs" at bounding box center [385, 394] width 218 height 28
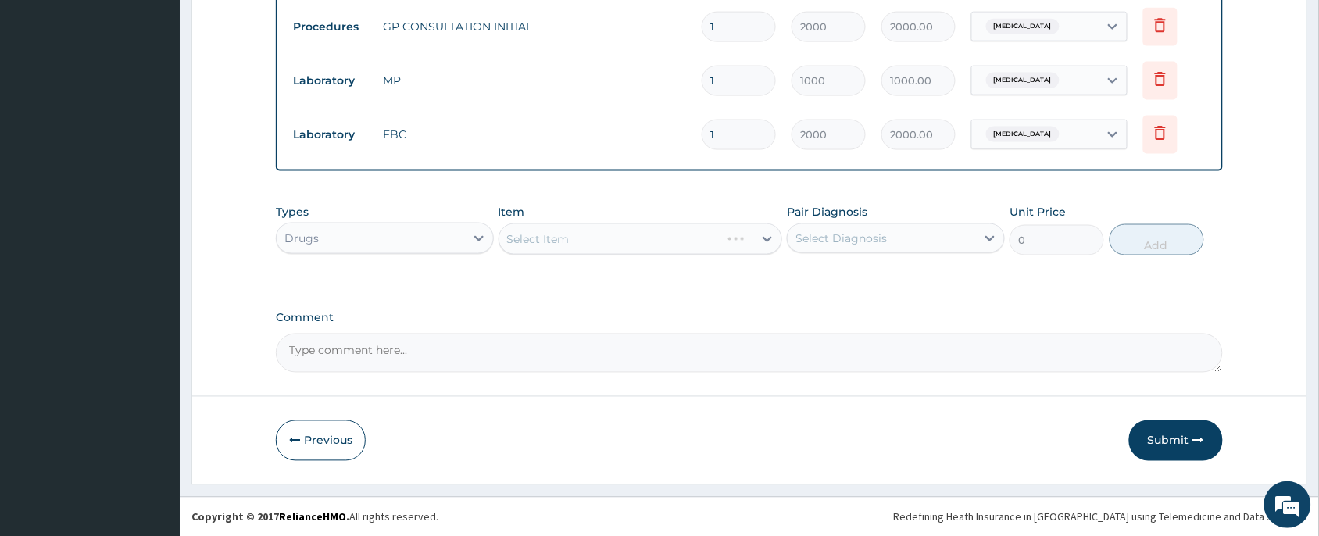
click at [622, 246] on div "Select Item" at bounding box center [640, 238] width 284 height 31
click at [561, 240] on div "Select Item" at bounding box center [640, 238] width 284 height 31
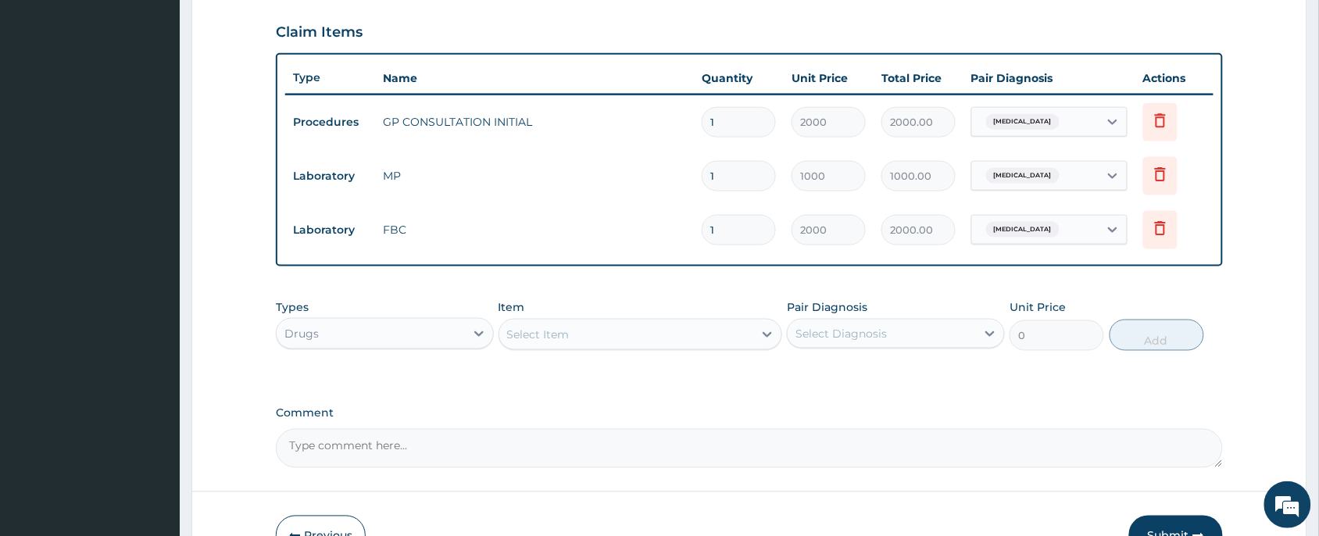
scroll to position [623, 0]
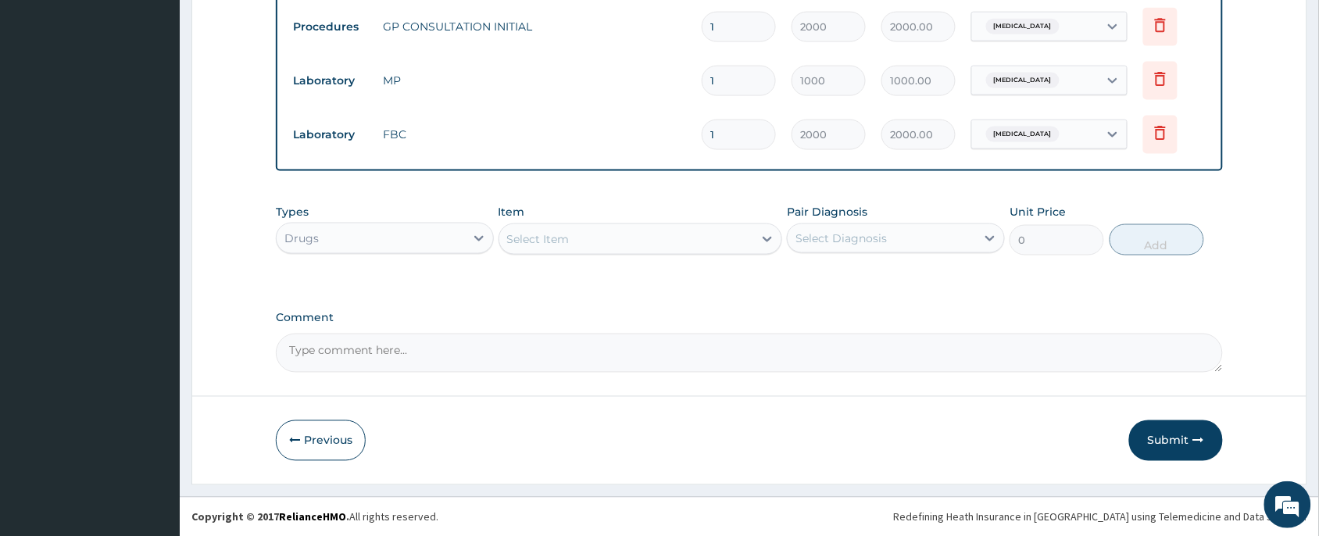
click at [588, 234] on div "Select Item" at bounding box center [626, 239] width 255 height 25
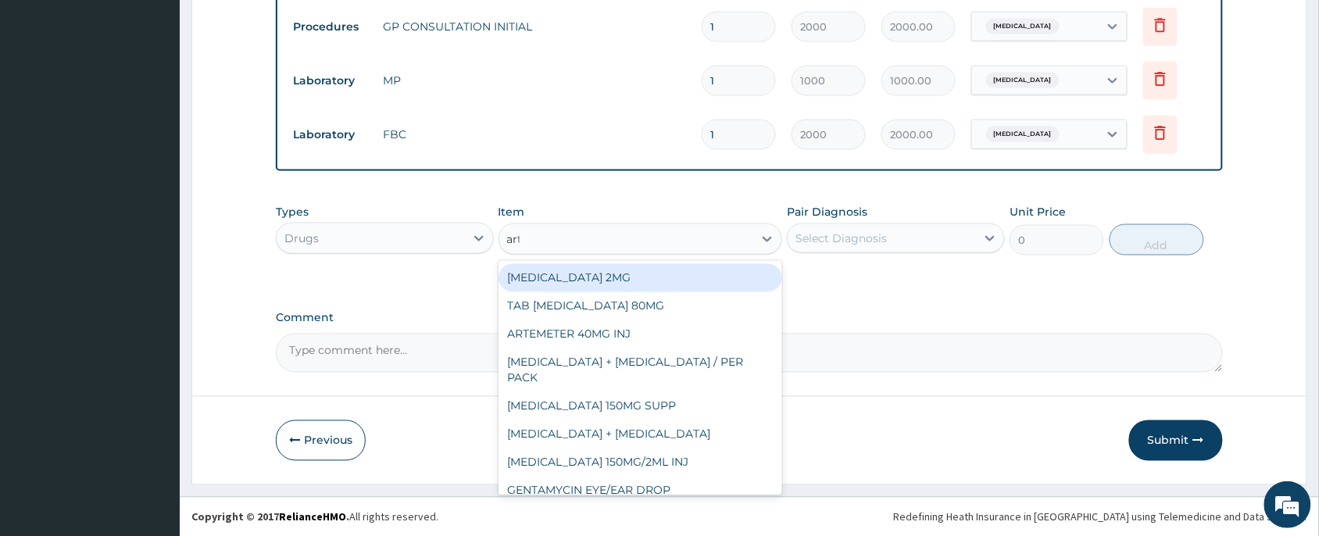
type input "arte"
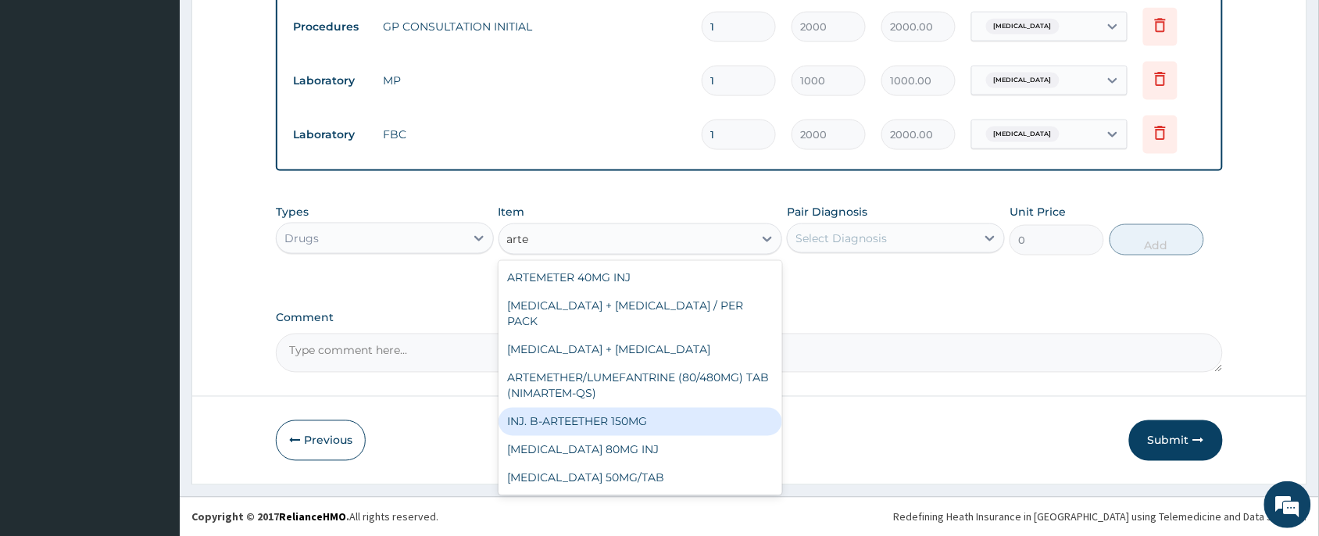
scroll to position [240, 0]
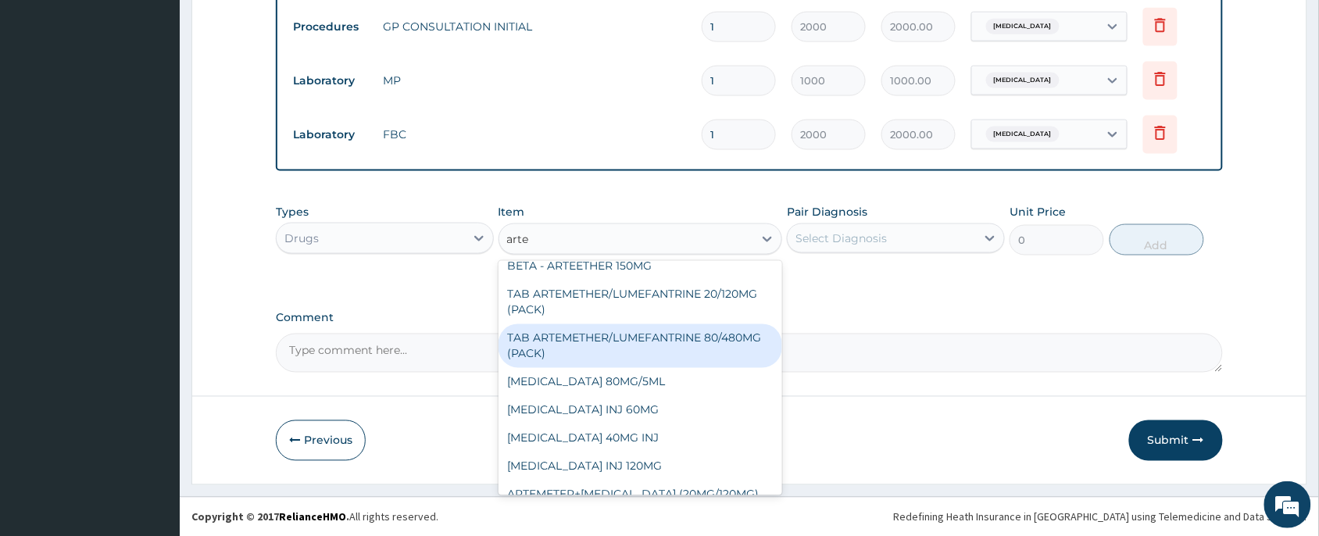
click at [603, 336] on div "TAB ARTEMETHER/LUMEFANTRINE 80/480MG (PACK)" at bounding box center [640, 346] width 284 height 44
type input "1600"
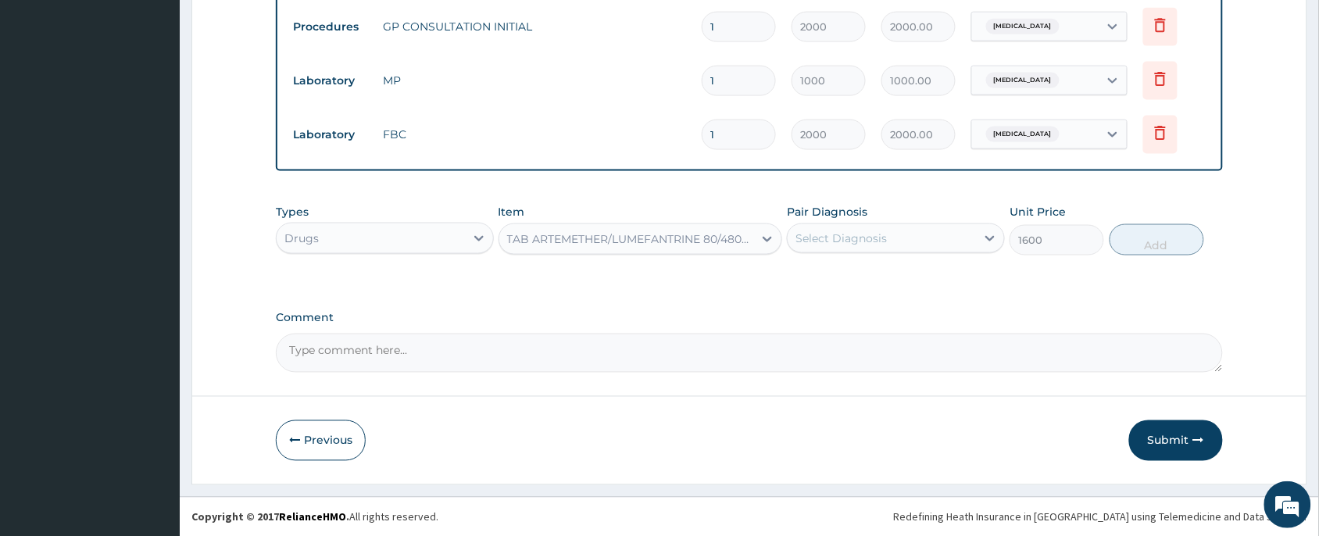
click at [814, 234] on div "Select Diagnosis" at bounding box center [840, 238] width 91 height 16
click at [833, 277] on label "[MEDICAL_DATA]" at bounding box center [861, 277] width 97 height 16
checkbox input "true"
click at [1127, 246] on button "Add" at bounding box center [1156, 239] width 95 height 31
type input "0"
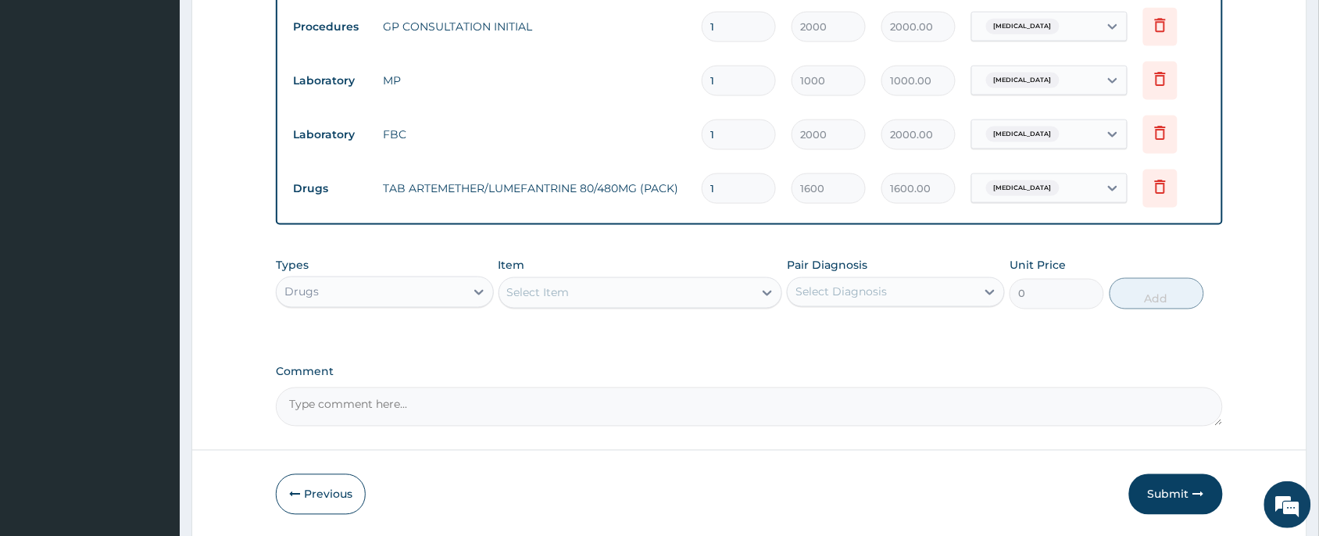
click at [603, 291] on div "Select Item" at bounding box center [626, 292] width 255 height 25
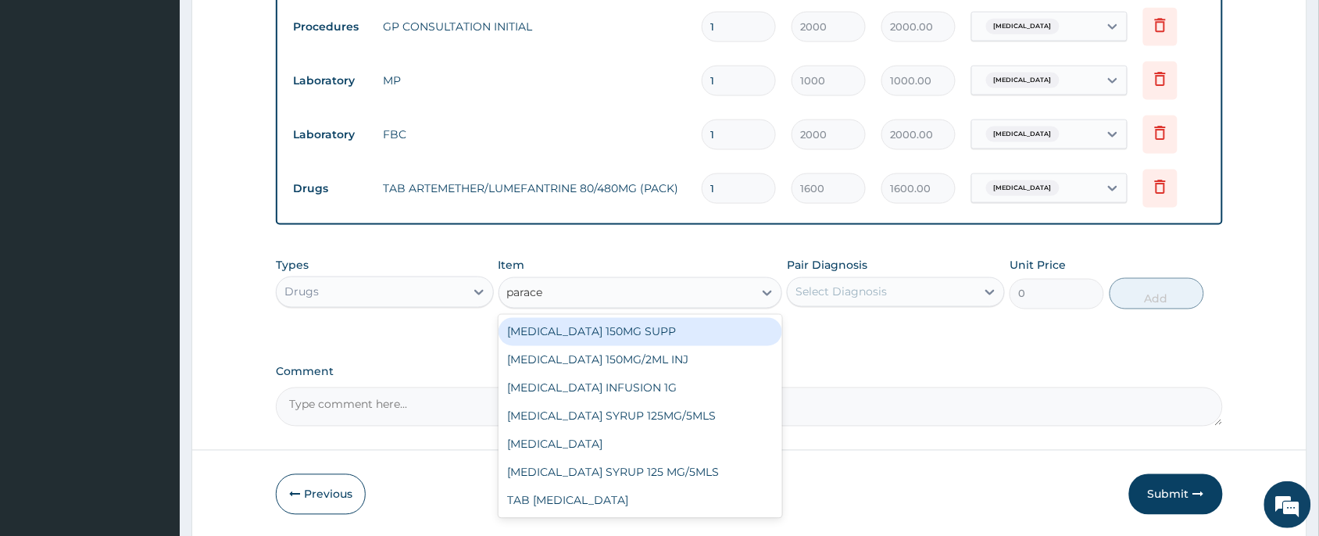
type input "paracet"
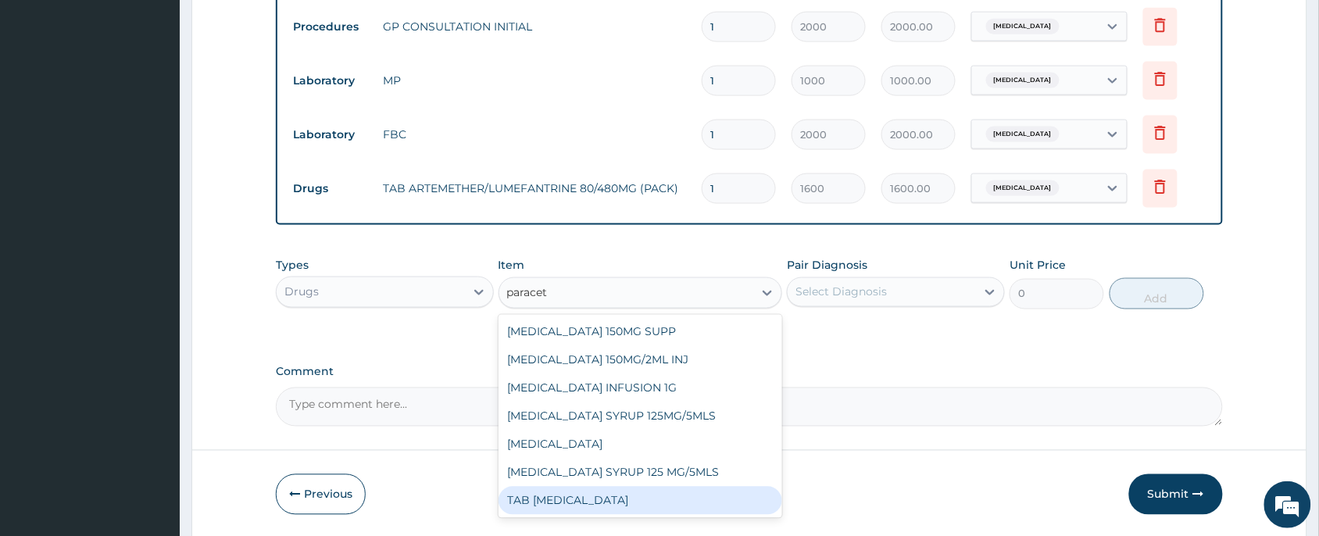
click at [580, 489] on div "TAB [MEDICAL_DATA]" at bounding box center [640, 501] width 284 height 28
type input "15"
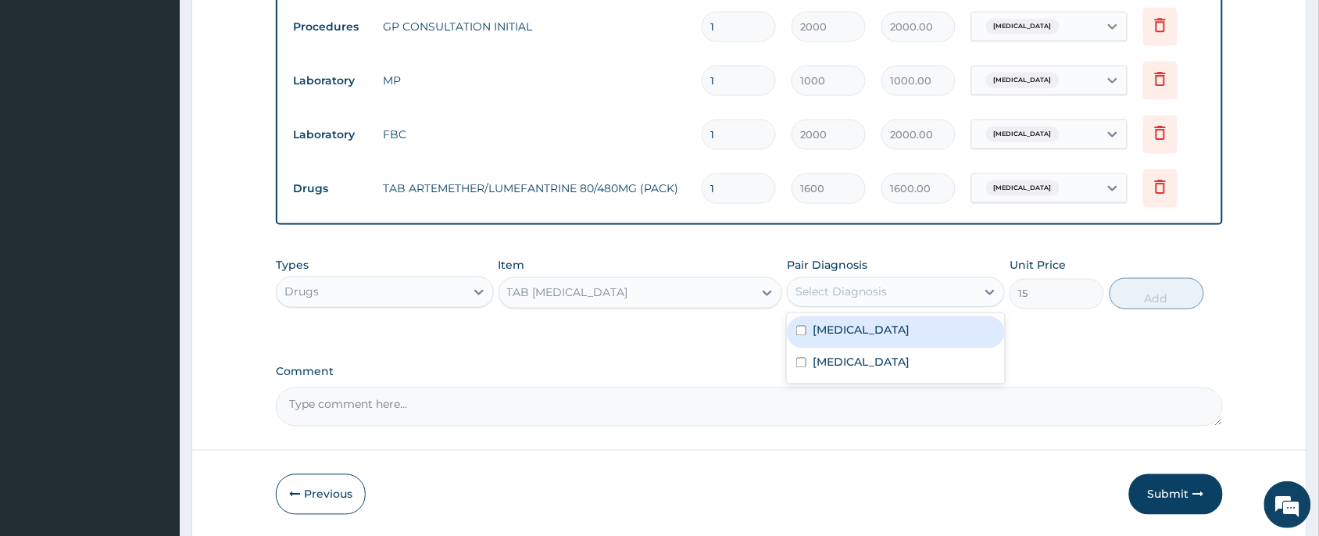
click at [893, 290] on div "Select Diagnosis" at bounding box center [882, 292] width 188 height 25
drag, startPoint x: 846, startPoint y: 319, endPoint x: 983, endPoint y: 309, distance: 137.0
click at [848, 319] on div "[MEDICAL_DATA]" at bounding box center [896, 332] width 218 height 32
checkbox input "true"
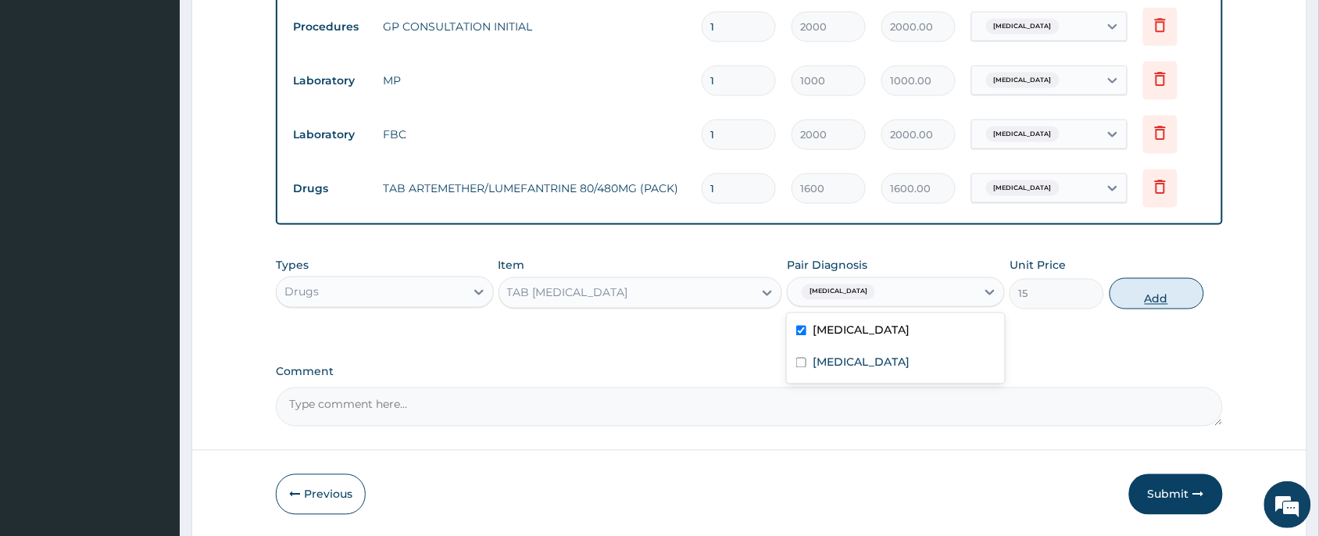
click at [1134, 283] on button "Add" at bounding box center [1156, 293] width 95 height 31
type input "0"
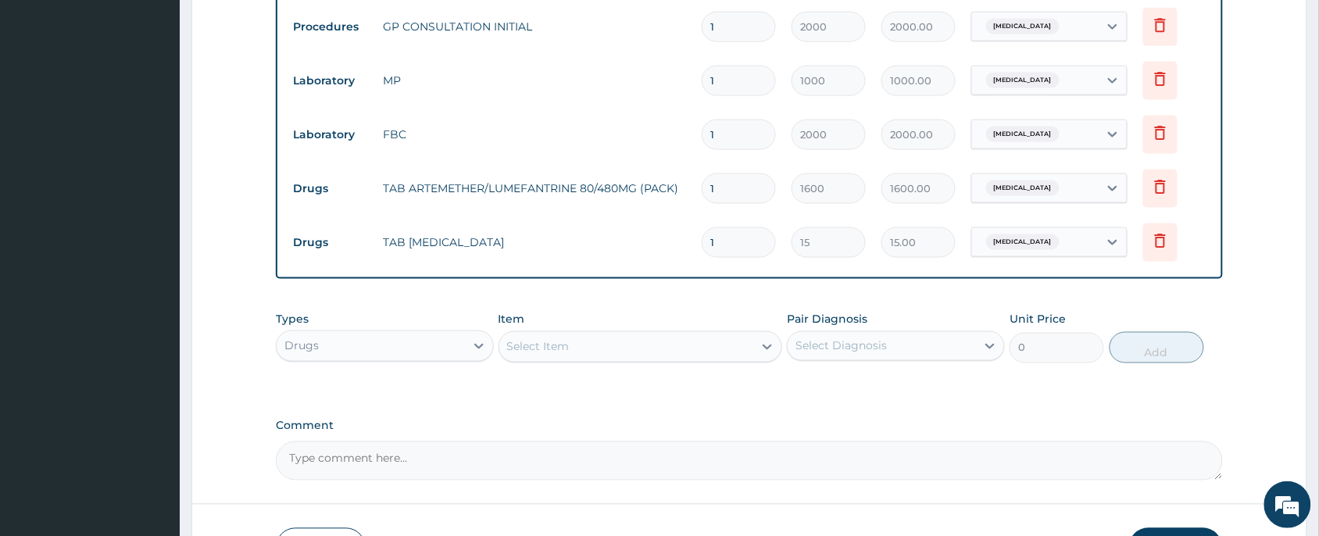
type input "18"
type input "270.00"
type input "18"
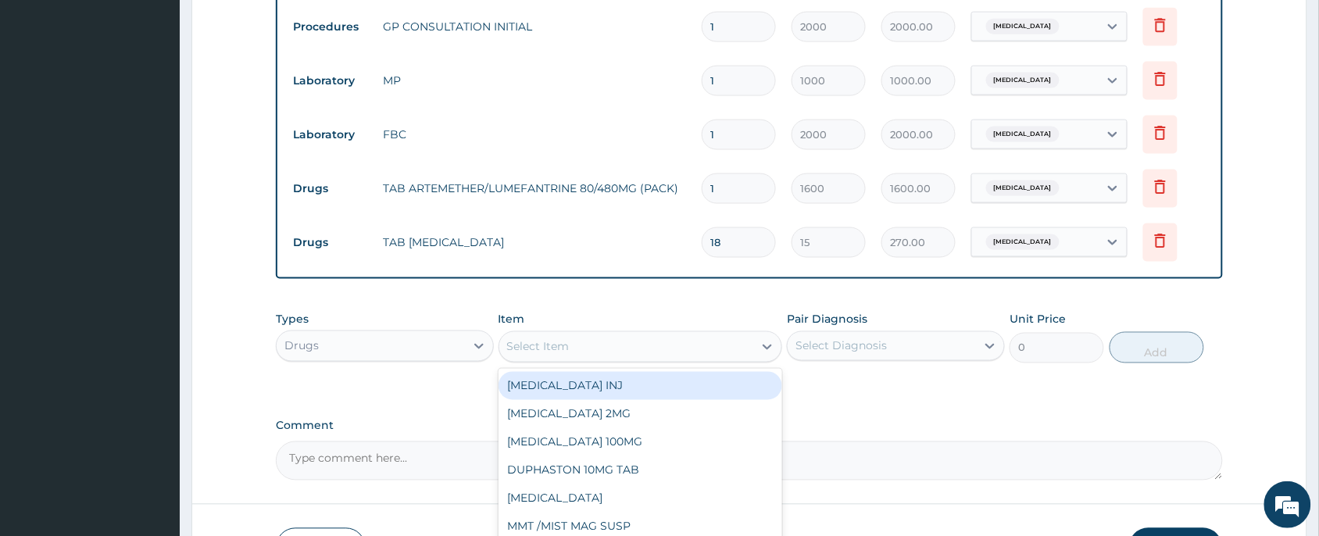
click at [634, 340] on div "Select Item" at bounding box center [626, 346] width 255 height 25
type input "ceftr"
click at [606, 380] on div "[MEDICAL_DATA] 1G INJ" at bounding box center [640, 386] width 284 height 28
type input "1500"
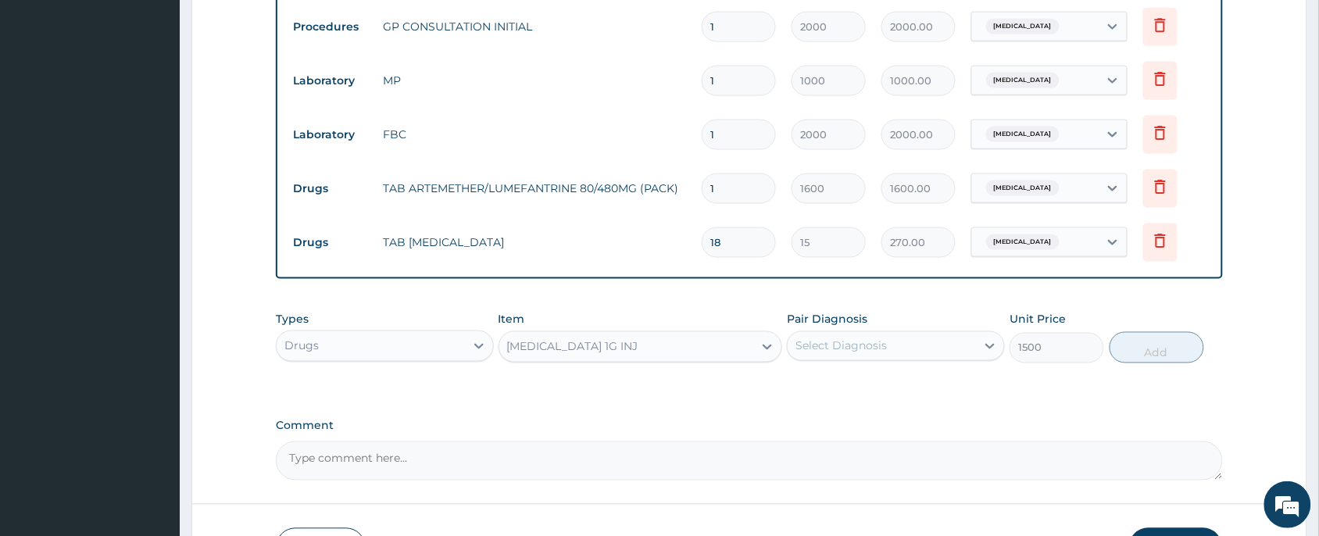
click at [842, 341] on div "Select Diagnosis" at bounding box center [840, 346] width 91 height 16
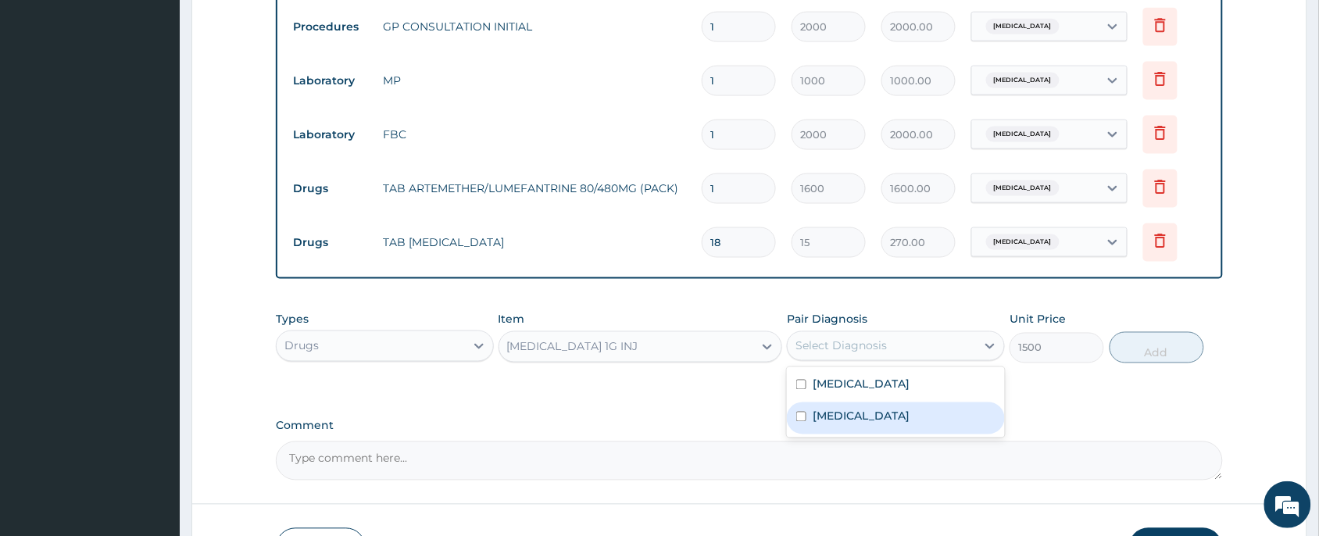
click at [828, 412] on label "[MEDICAL_DATA]" at bounding box center [861, 417] width 97 height 16
checkbox input "true"
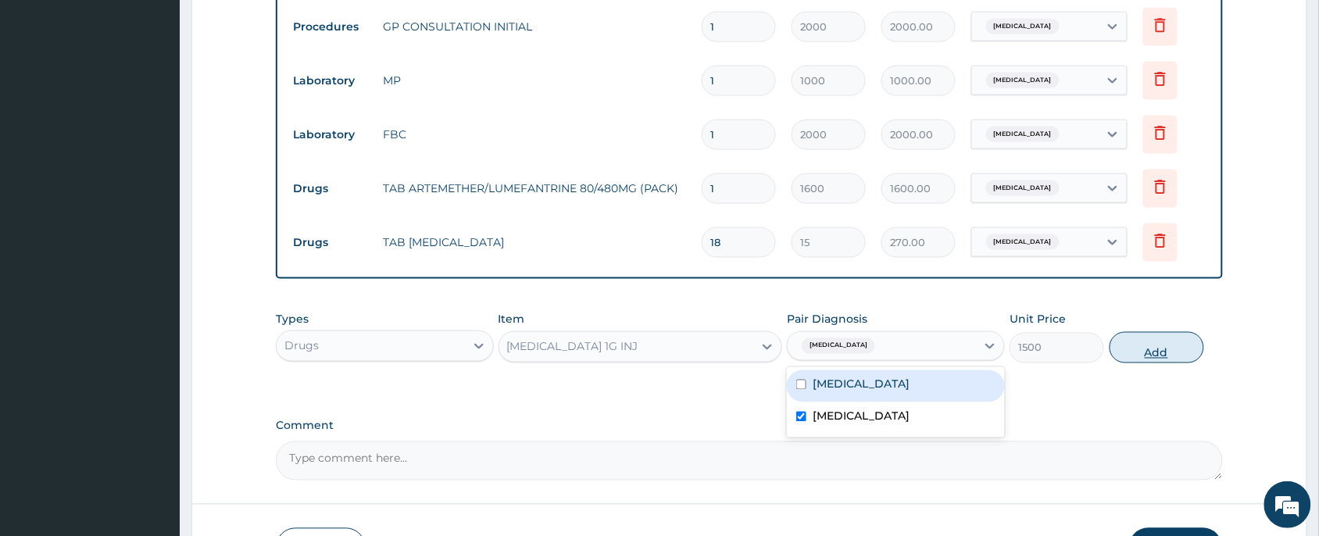
click at [1141, 345] on button "Add" at bounding box center [1156, 347] width 95 height 31
type input "0"
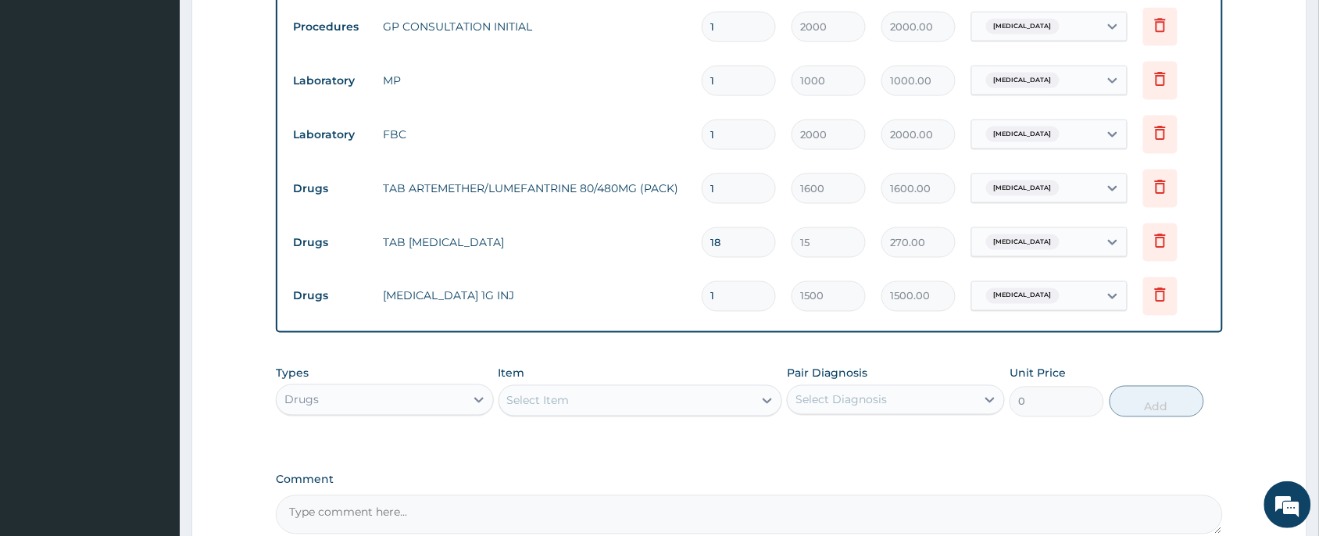
type input "0.00"
type input "2"
type input "3000.00"
type input "2"
click at [582, 400] on div "Select Item" at bounding box center [626, 400] width 255 height 25
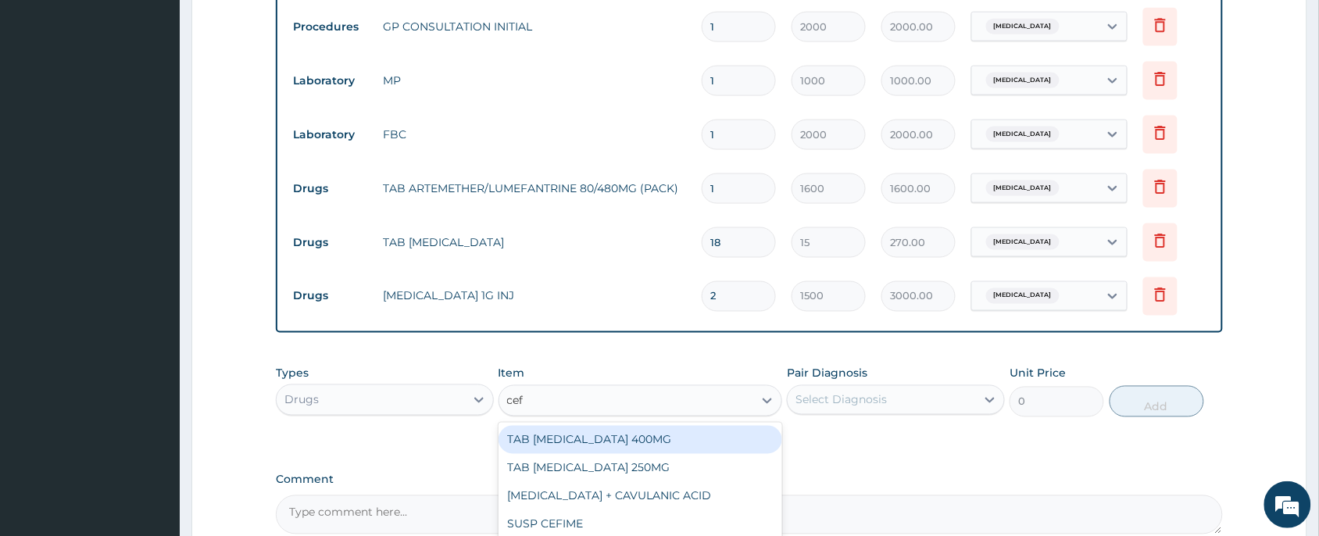
type input "cefi"
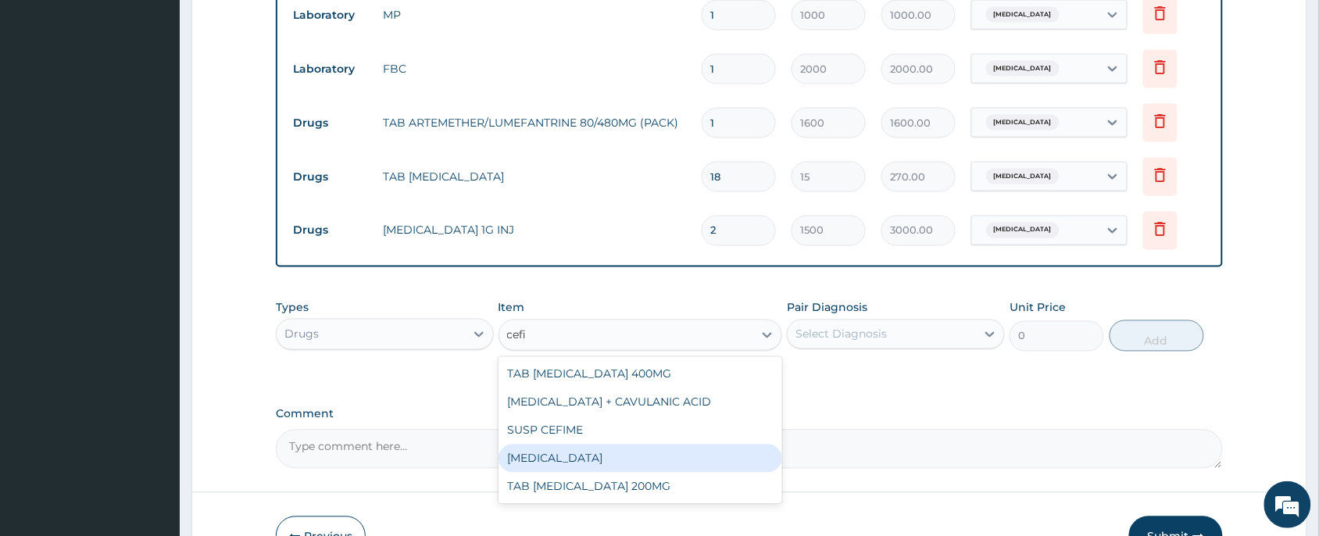
scroll to position [785, 0]
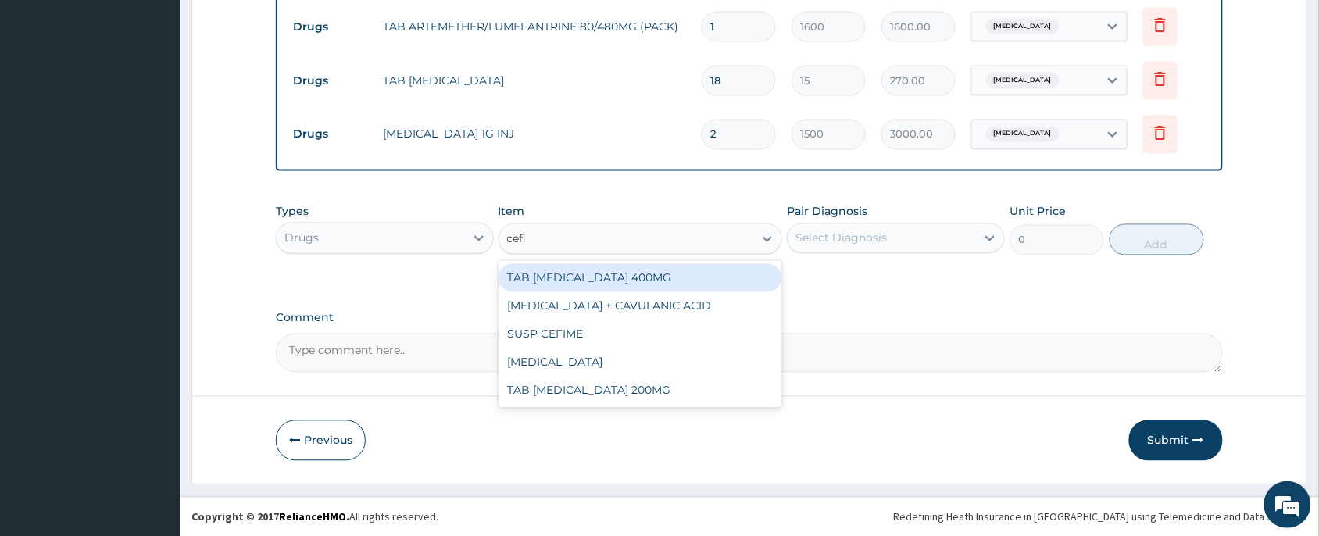
click at [668, 276] on div "TAB [MEDICAL_DATA] 400MG" at bounding box center [640, 278] width 284 height 28
type input "400"
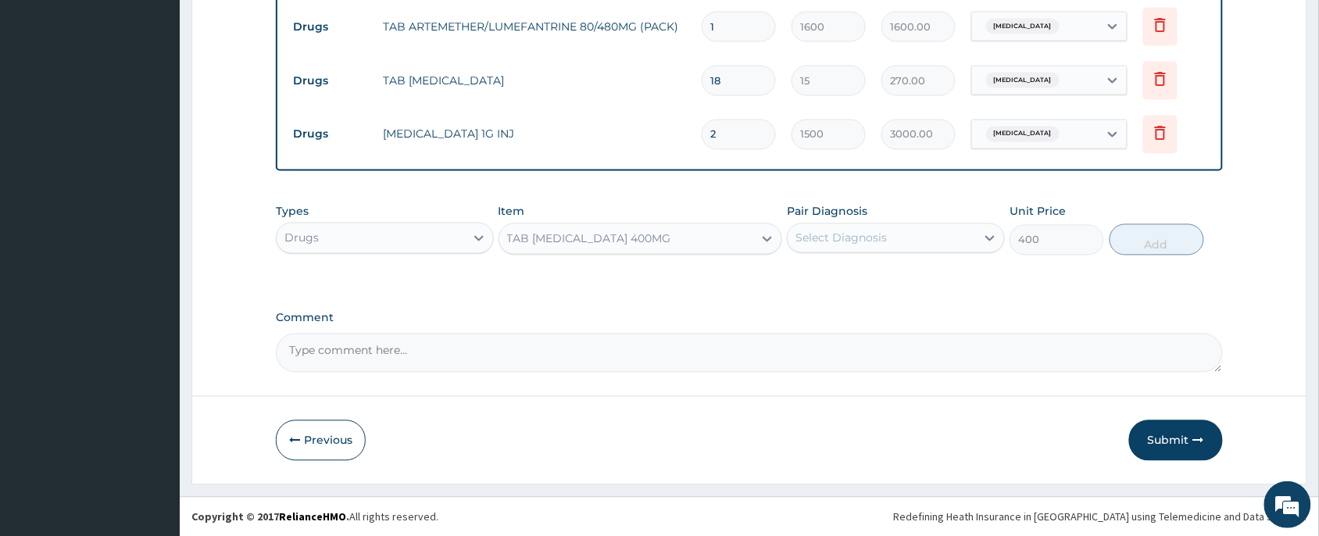
click at [907, 228] on div "Select Diagnosis" at bounding box center [882, 238] width 188 height 25
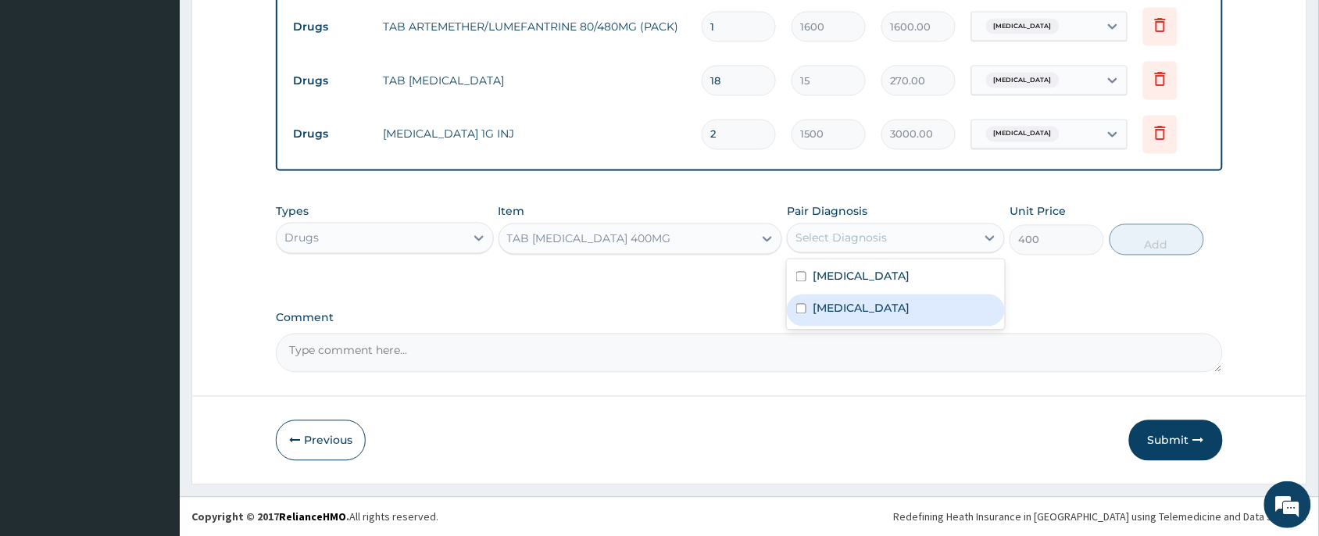
click at [867, 321] on div "[MEDICAL_DATA]" at bounding box center [896, 311] width 218 height 32
checkbox input "true"
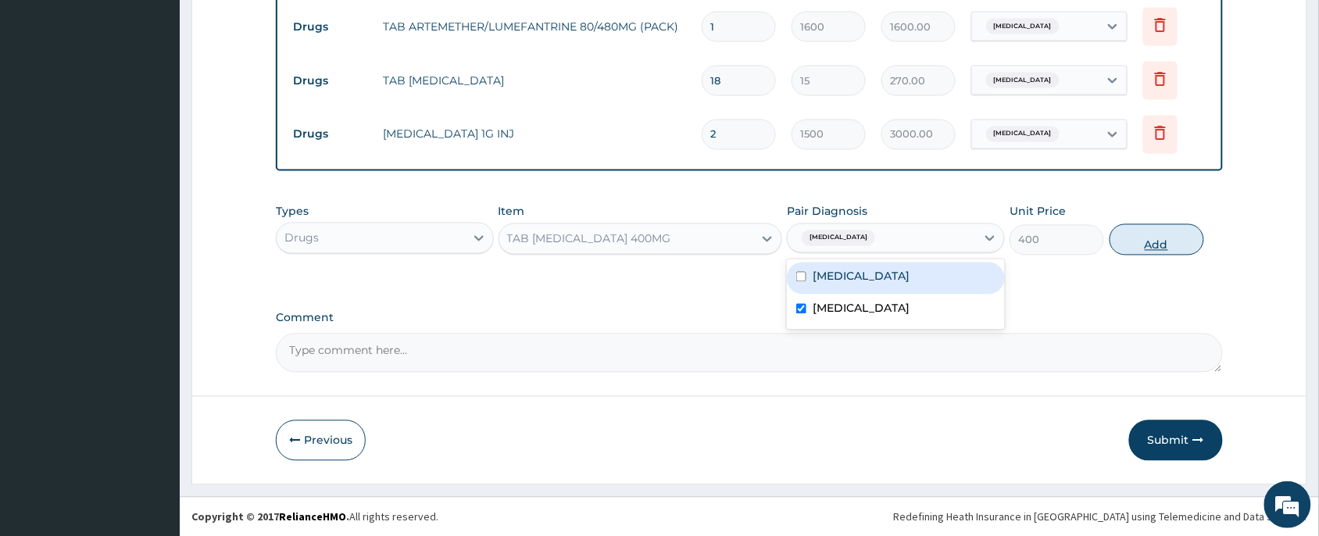
click at [1131, 244] on button "Add" at bounding box center [1156, 239] width 95 height 31
type input "0"
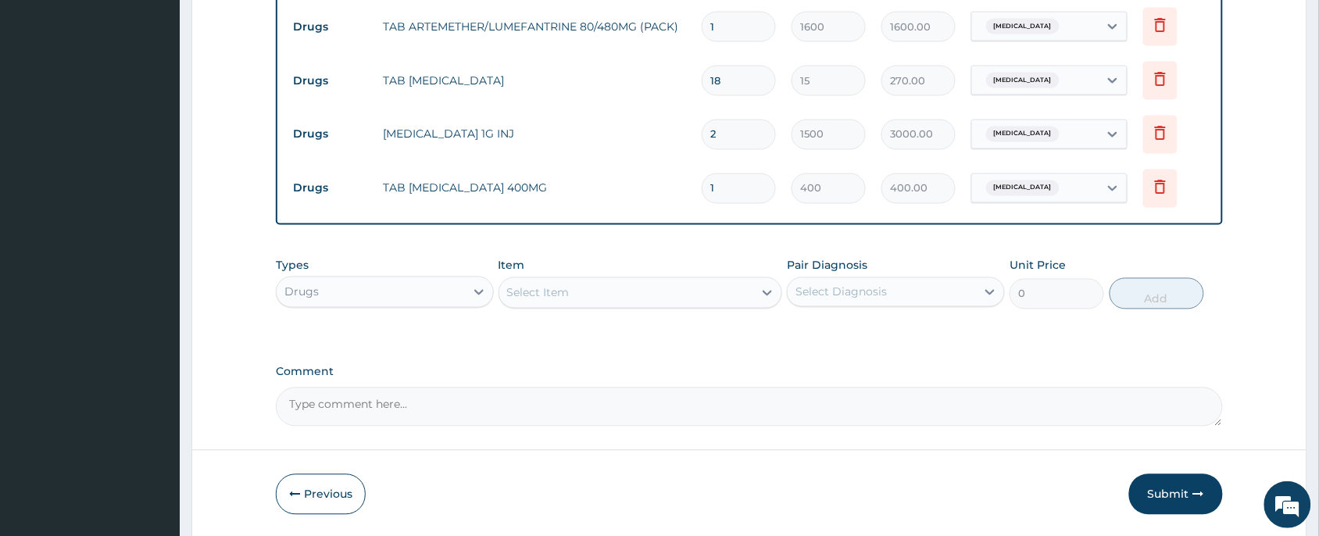
type input "0.00"
type input "5"
type input "2000.00"
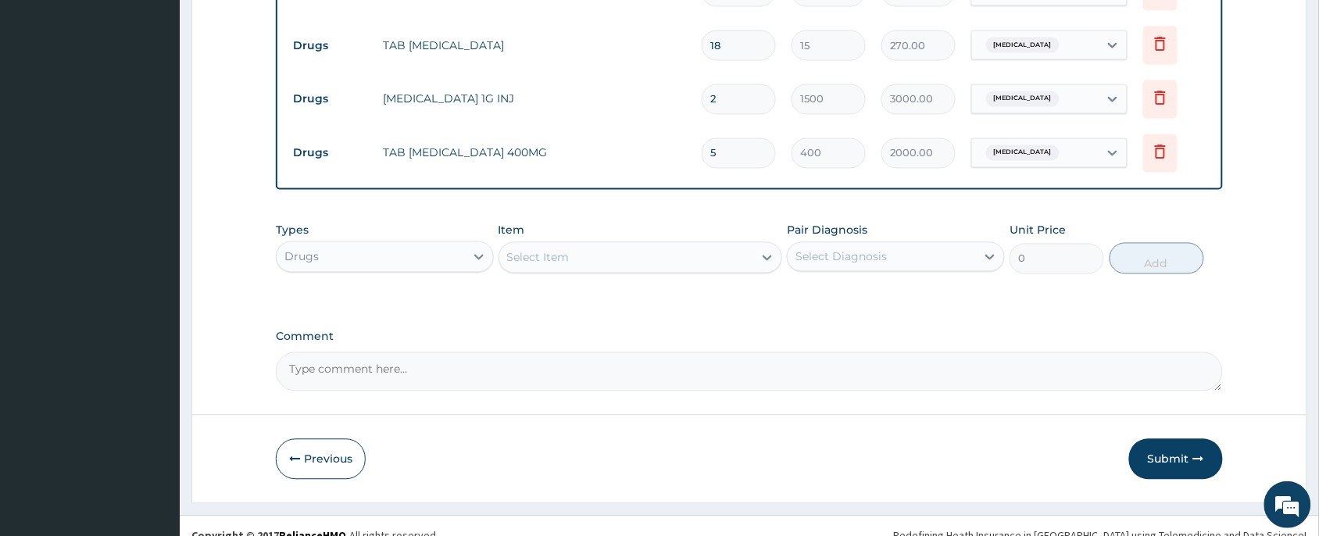
scroll to position [838, 0]
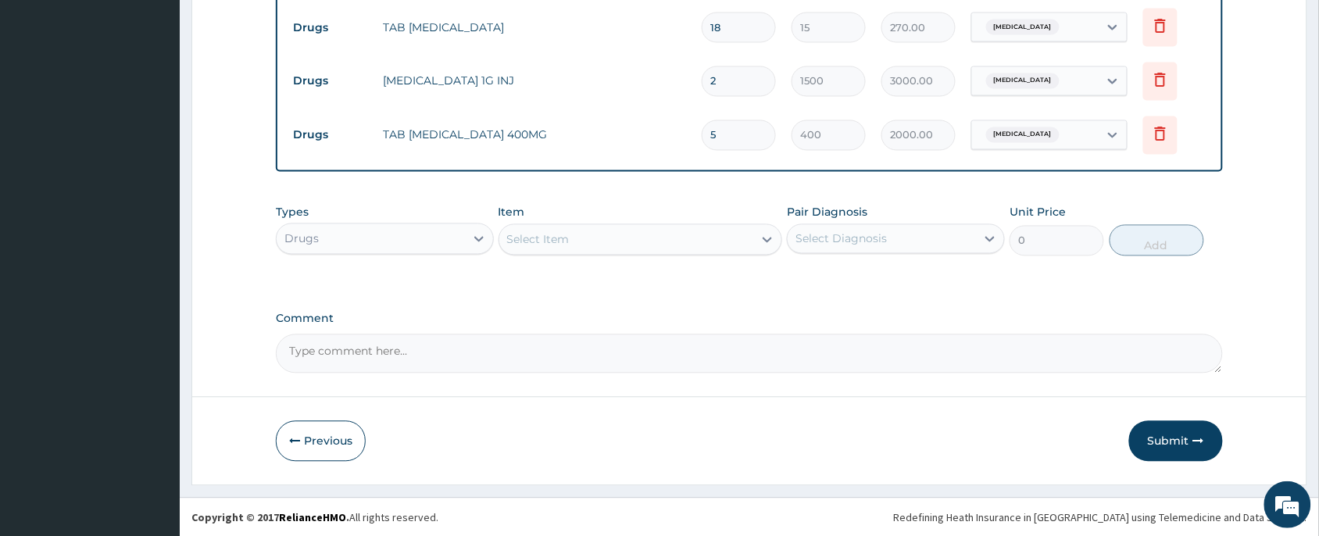
type input "5"
click at [1170, 443] on button "Submit" at bounding box center [1176, 441] width 94 height 41
